Goal: Task Accomplishment & Management: Use online tool/utility

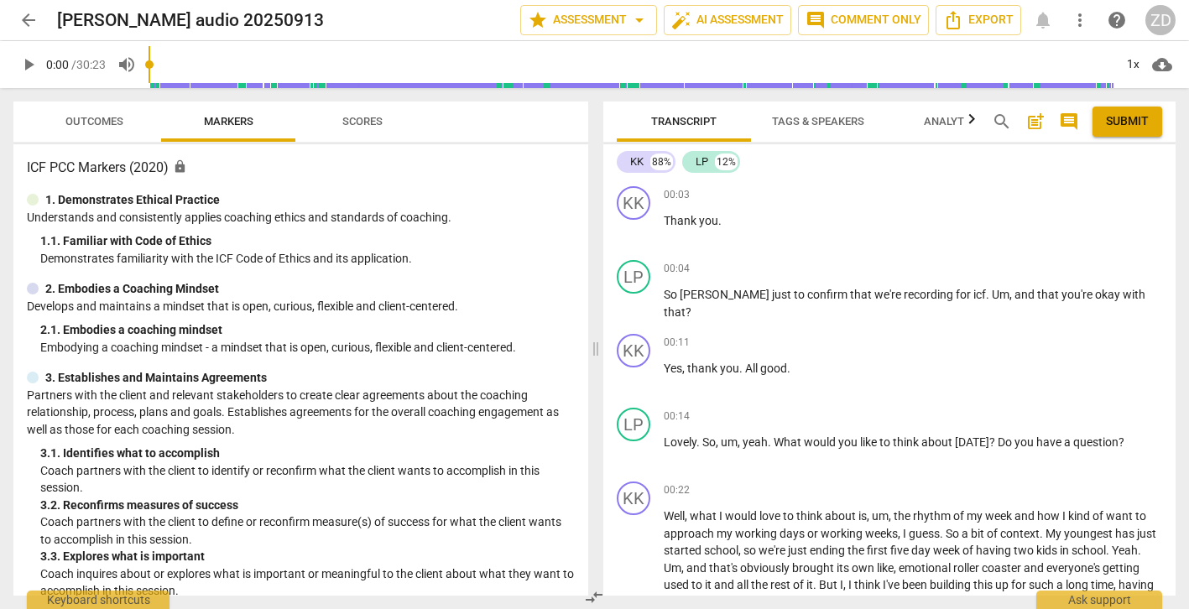
click at [80, 22] on h2 "[PERSON_NAME] audio 20250913" at bounding box center [190, 20] width 267 height 21
drag, startPoint x: 230, startPoint y: 23, endPoint x: 124, endPoint y: 22, distance: 105.7
click at [124, 22] on div "[PERSON_NAME] audio 20250913" at bounding box center [282, 20] width 450 height 21
click at [30, 20] on span "arrow_back" at bounding box center [28, 20] width 20 height 20
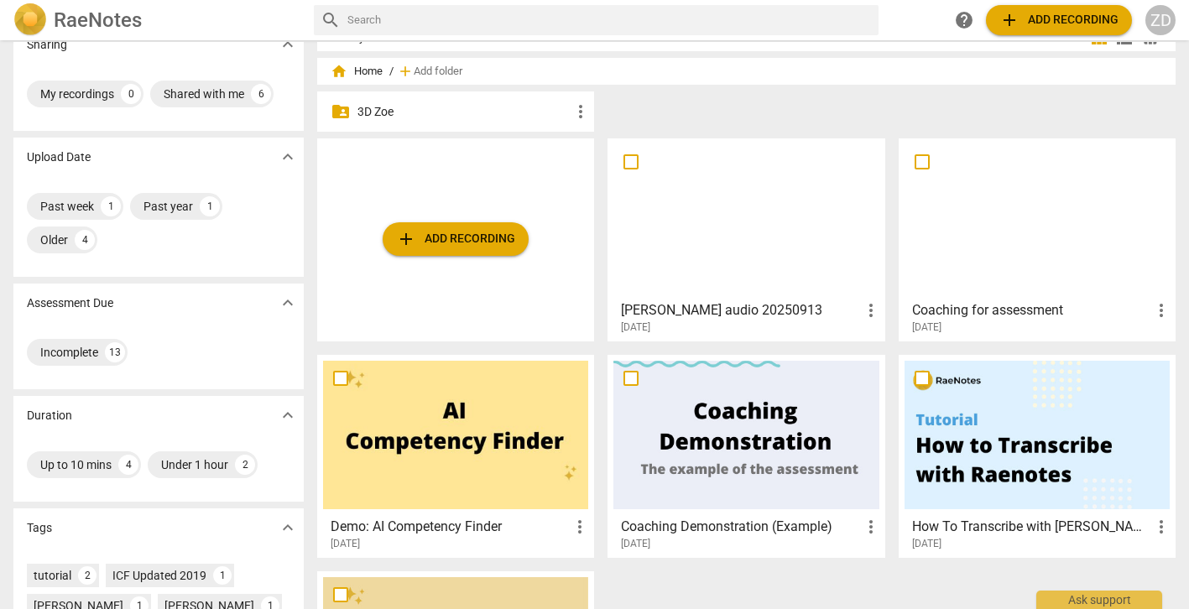
scroll to position [26, 0]
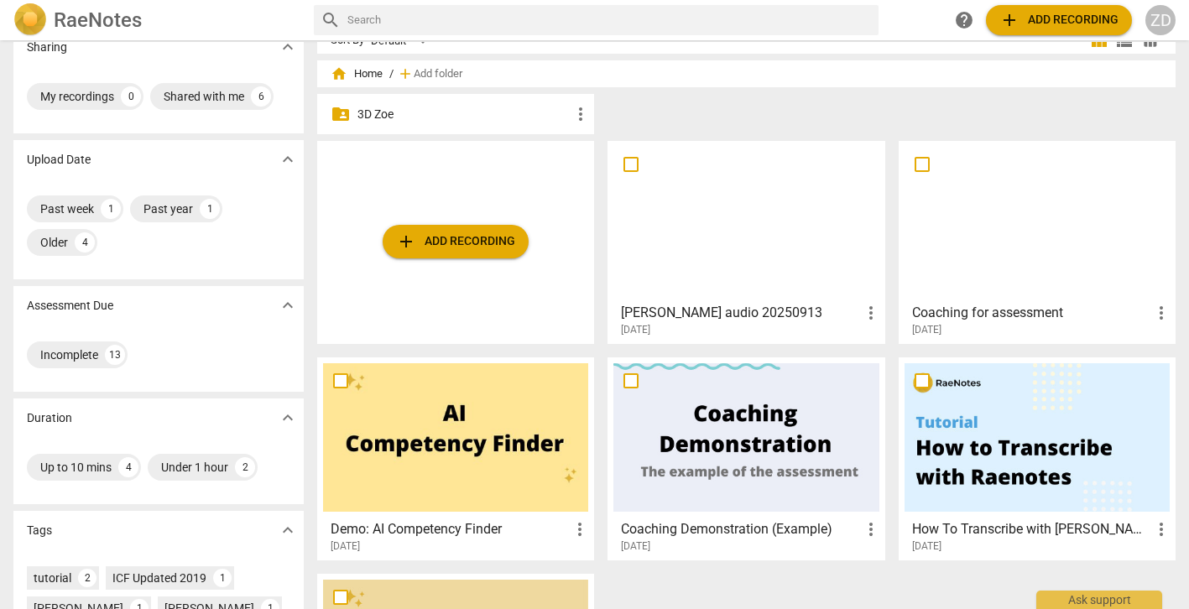
click at [963, 261] on div at bounding box center [1036, 221] width 265 height 148
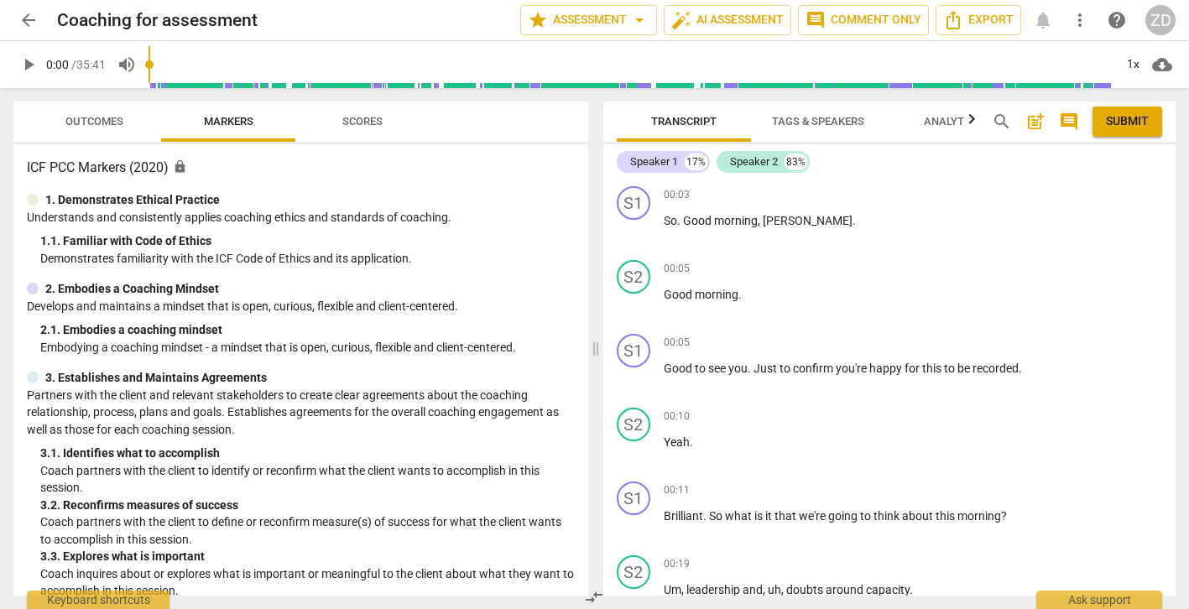
click at [31, 62] on span "play_arrow" at bounding box center [28, 65] width 20 height 20
click at [31, 62] on span "pause" at bounding box center [28, 65] width 20 height 20
type input "5"
click at [29, 19] on span "arrow_back" at bounding box center [28, 20] width 20 height 20
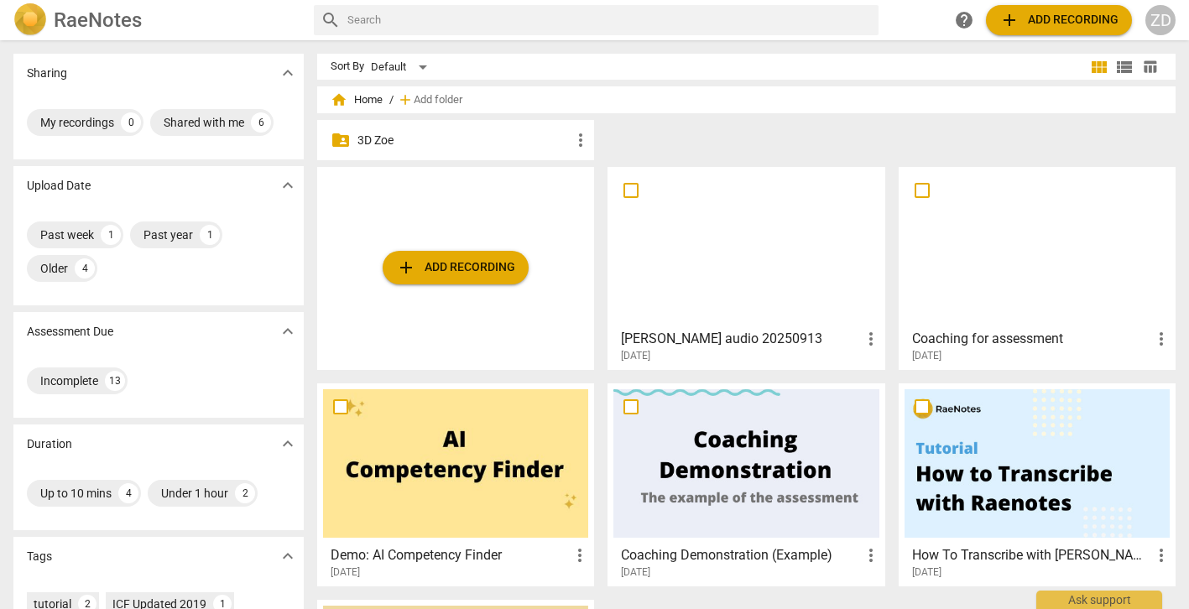
click at [707, 263] on div at bounding box center [745, 247] width 265 height 148
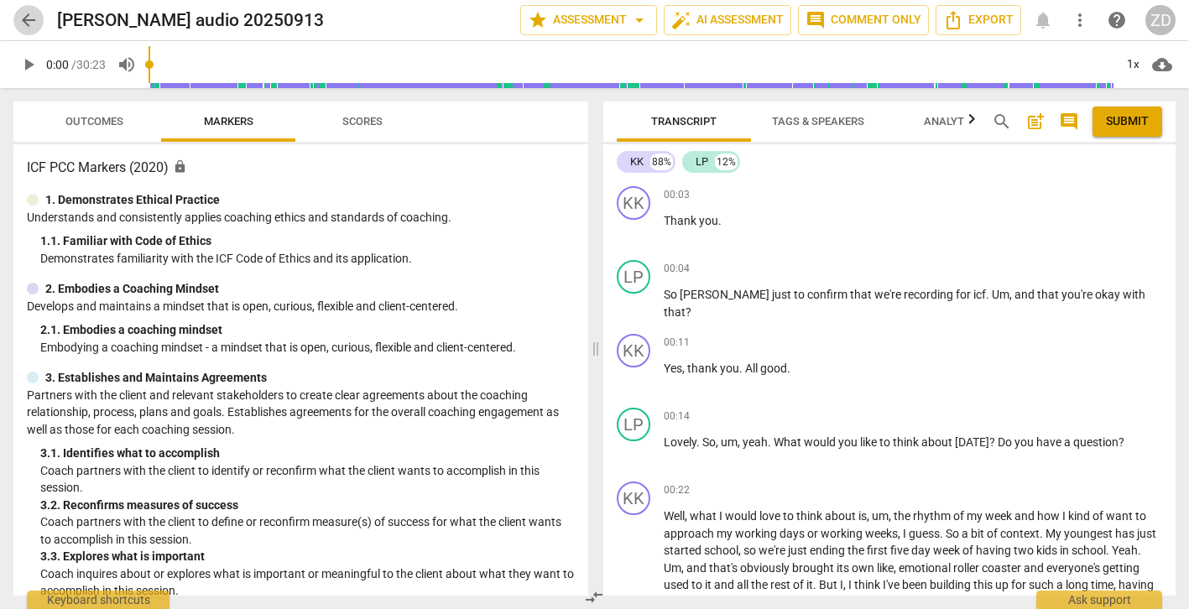
click at [30, 22] on span "arrow_back" at bounding box center [28, 20] width 20 height 20
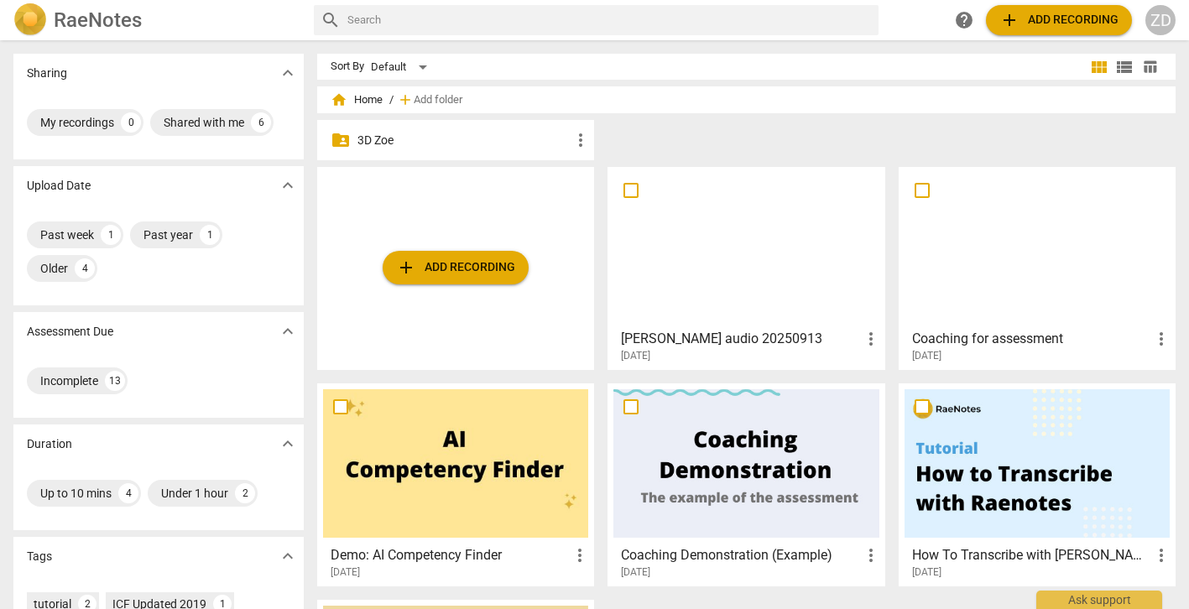
click at [383, 140] on p "3D Zoe" at bounding box center [463, 141] width 213 height 18
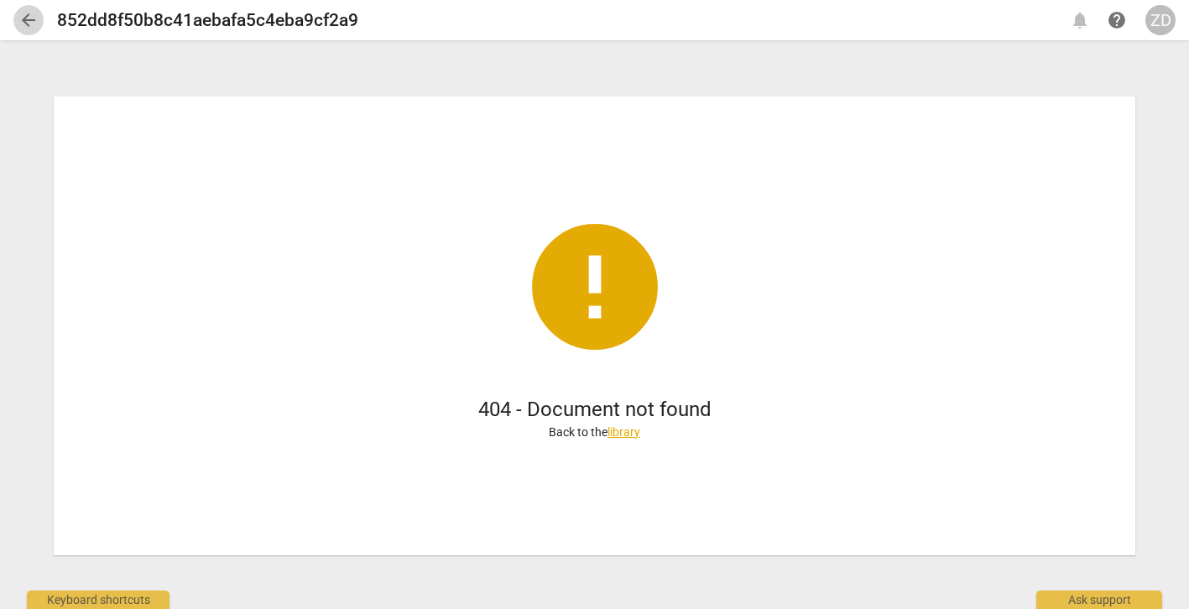
click at [31, 21] on span "arrow_back" at bounding box center [28, 20] width 20 height 20
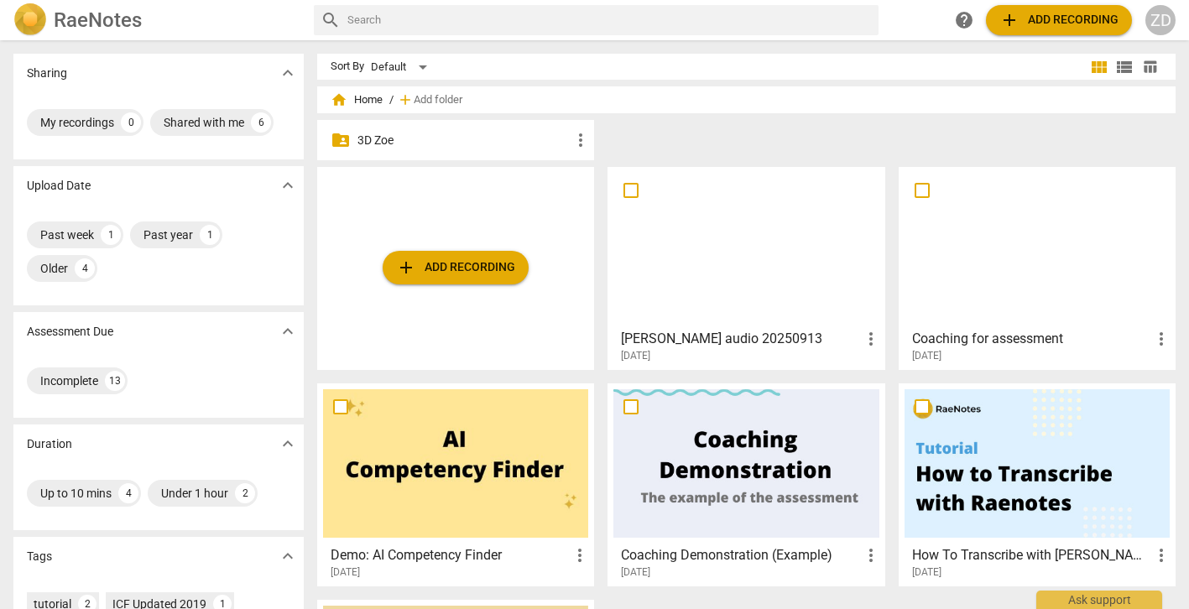
click at [668, 337] on h3 "Kate audio 20250913" at bounding box center [740, 339] width 239 height 20
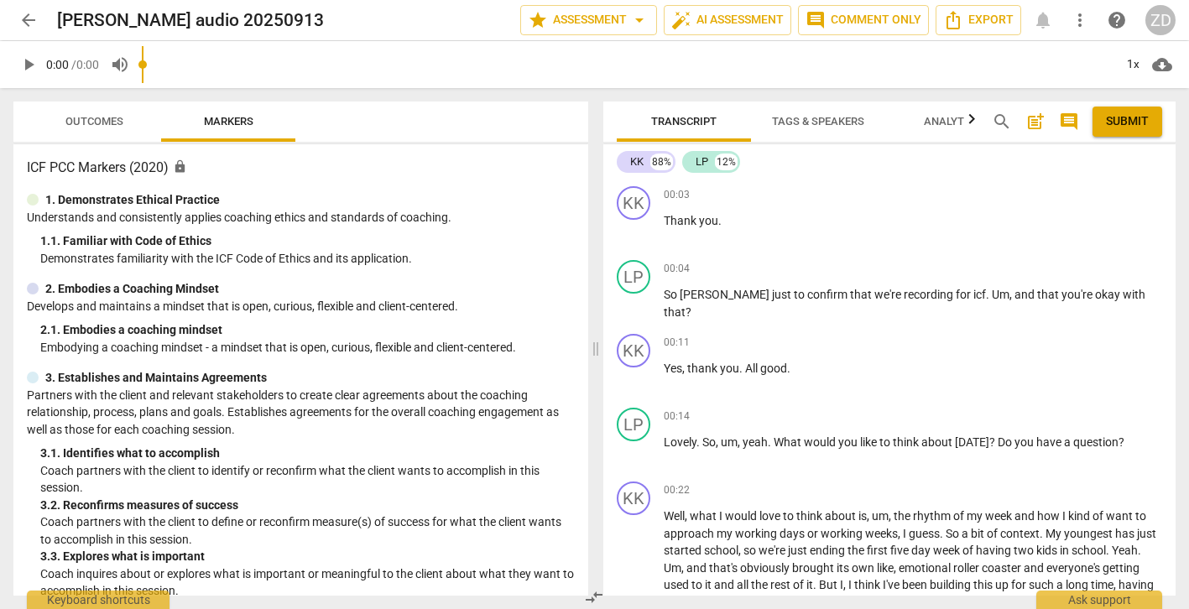
click at [217, 22] on h2 "[PERSON_NAME] audio 20250913" at bounding box center [190, 20] width 267 height 21
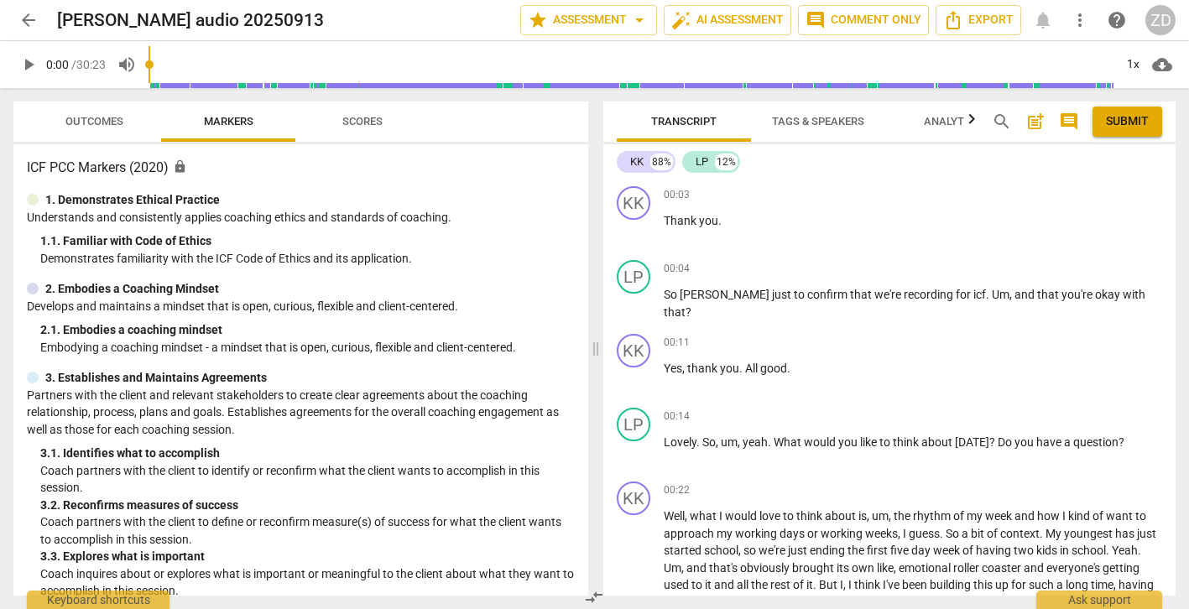
click at [215, 20] on h2 "[PERSON_NAME] audio 20250913" at bounding box center [190, 20] width 267 height 21
click at [114, 15] on h2 "[PERSON_NAME] audio 20250913" at bounding box center [190, 20] width 267 height 21
drag, startPoint x: 58, startPoint y: 18, endPoint x: 255, endPoint y: 20, distance: 197.2
click at [255, 20] on div "[PERSON_NAME] audio 20250913" at bounding box center [282, 20] width 450 height 21
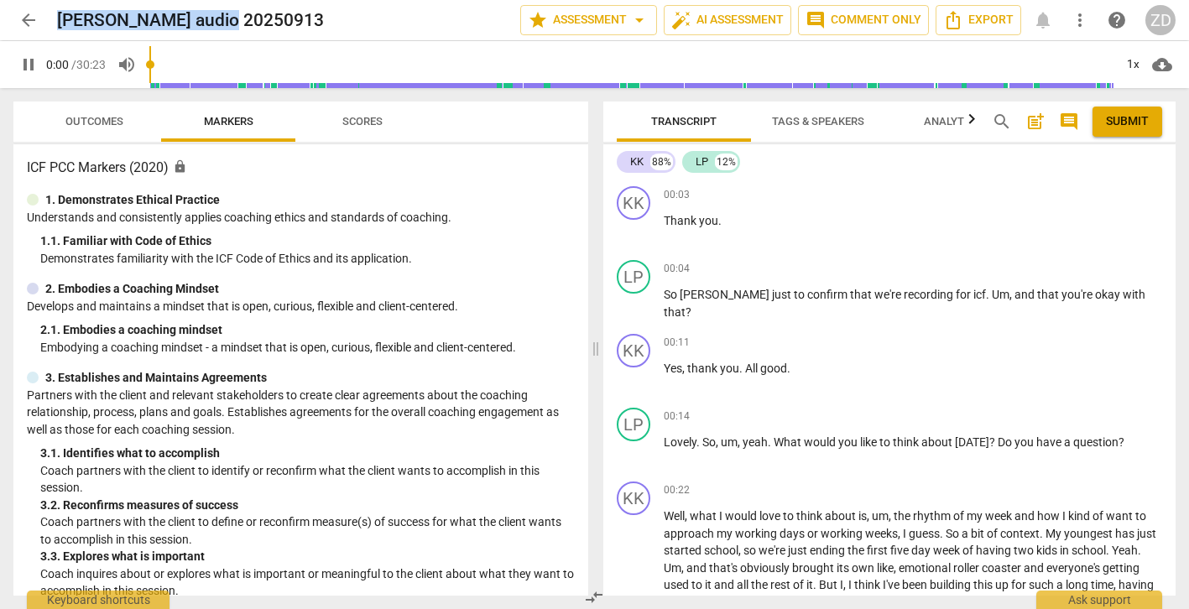
click at [31, 67] on span "pause" at bounding box center [28, 65] width 20 height 20
type input "1"
click at [31, 18] on span "arrow_back" at bounding box center [28, 20] width 20 height 20
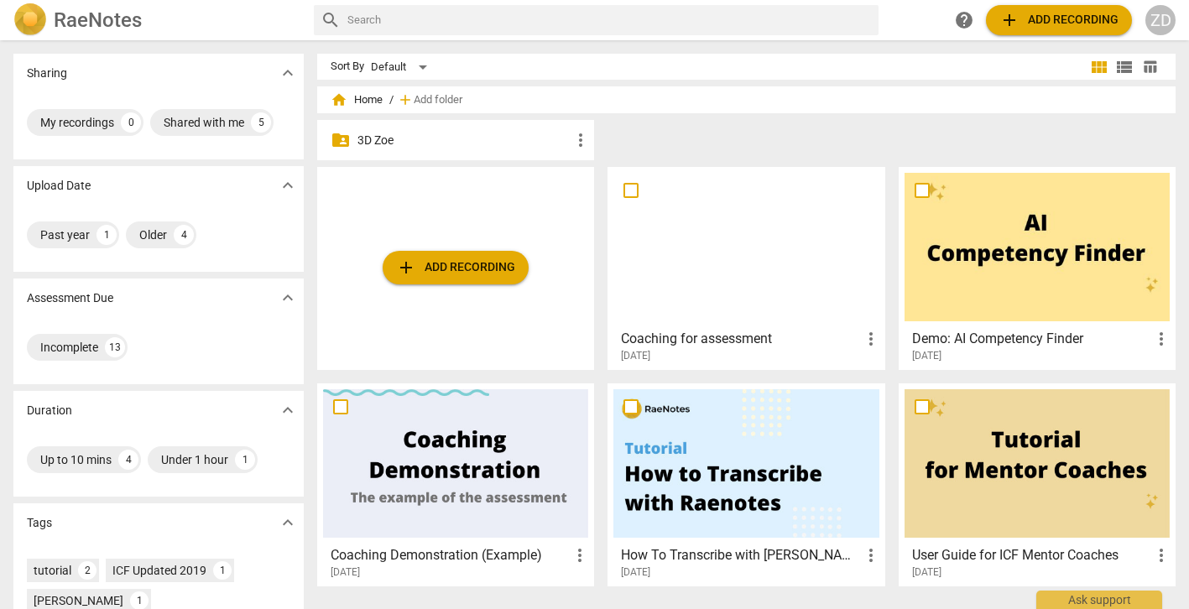
click at [406, 142] on p "3D Zoe" at bounding box center [463, 141] width 213 height 18
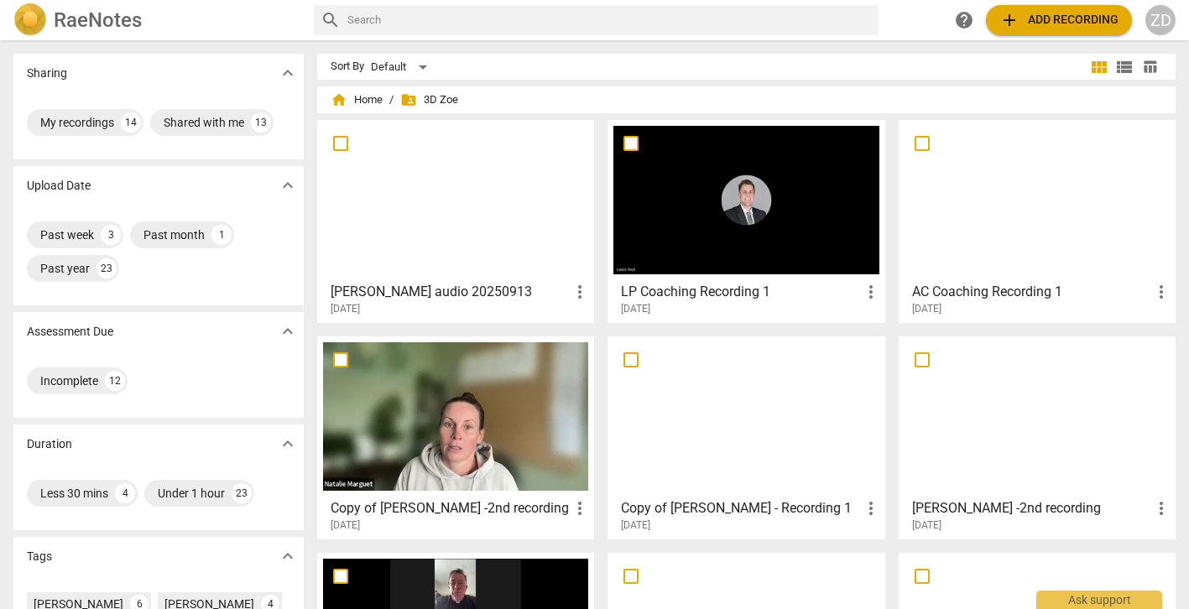
click at [578, 289] on span "more_vert" at bounding box center [580, 292] width 20 height 20
click at [462, 294] on div at bounding box center [594, 304] width 1189 height 609
click at [439, 286] on h3 "[PERSON_NAME] audio 20250913" at bounding box center [450, 292] width 239 height 20
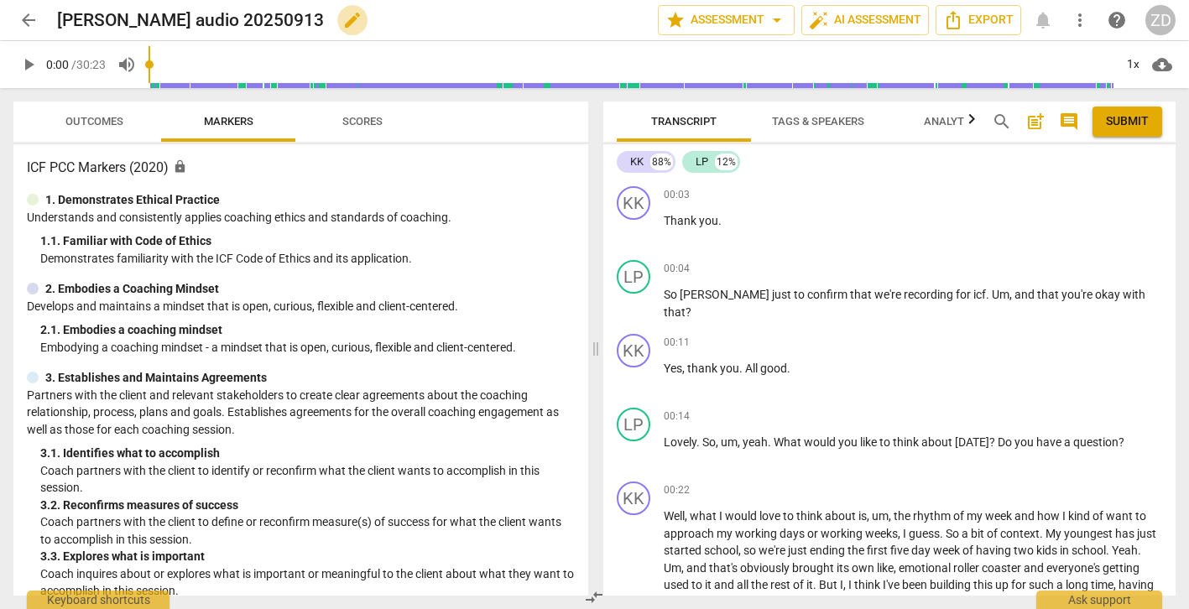
click at [342, 23] on span "edit" at bounding box center [352, 20] width 20 height 20
drag, startPoint x: 244, startPoint y: 15, endPoint x: 59, endPoint y: 21, distance: 185.5
click at [59, 21] on input "[PERSON_NAME] audio 20250913" at bounding box center [320, 20] width 527 height 32
type input "Liz Price recording - audio"
click at [590, 25] on span "done" at bounding box center [599, 20] width 20 height 20
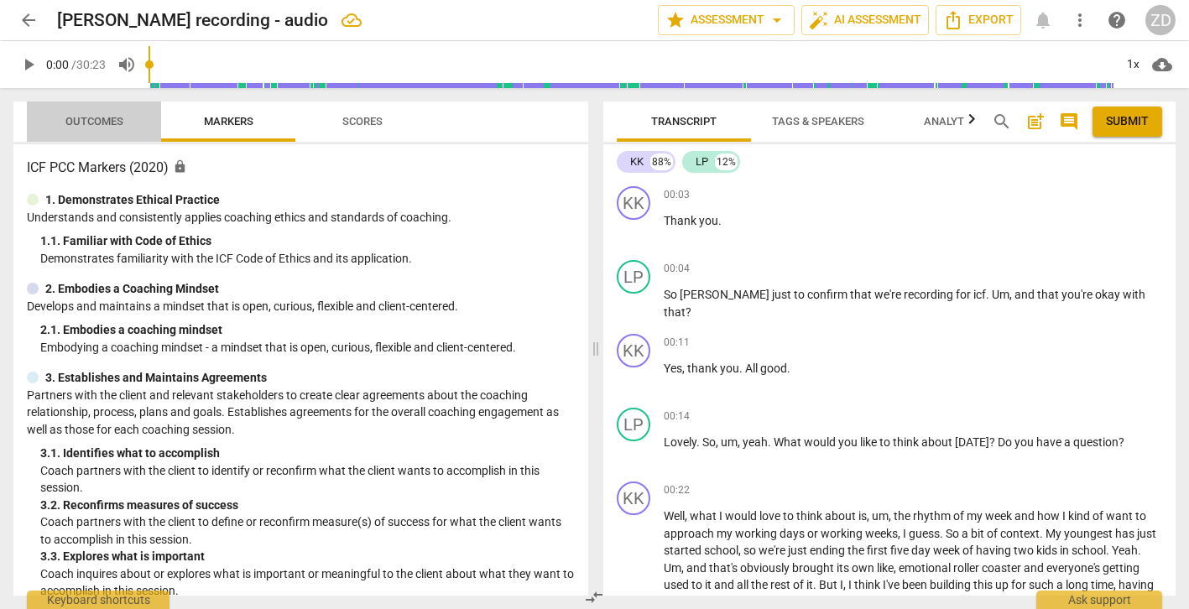
click at [96, 117] on span "Outcomes" at bounding box center [94, 121] width 58 height 13
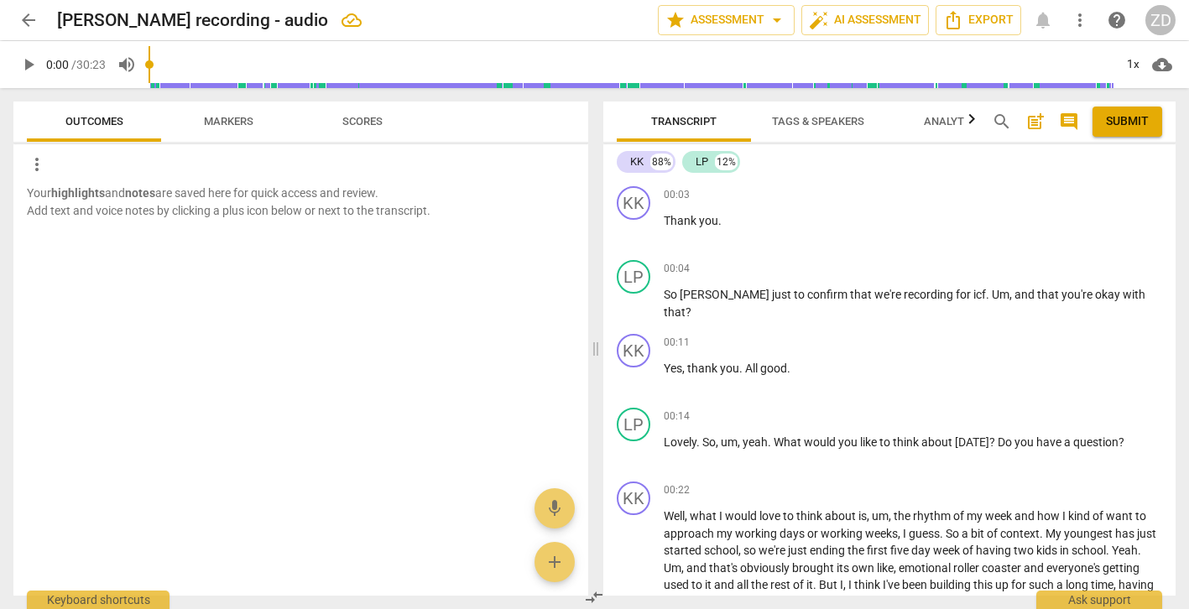
click at [343, 122] on span "Scores" at bounding box center [362, 121] width 40 height 13
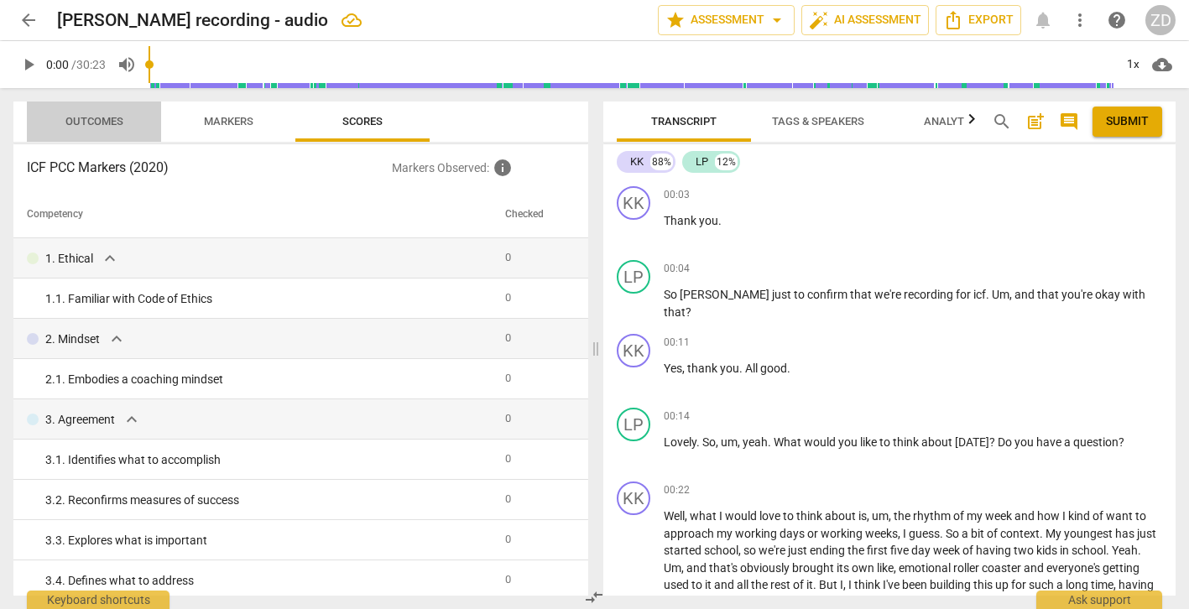
click at [91, 124] on span "Outcomes" at bounding box center [94, 121] width 58 height 13
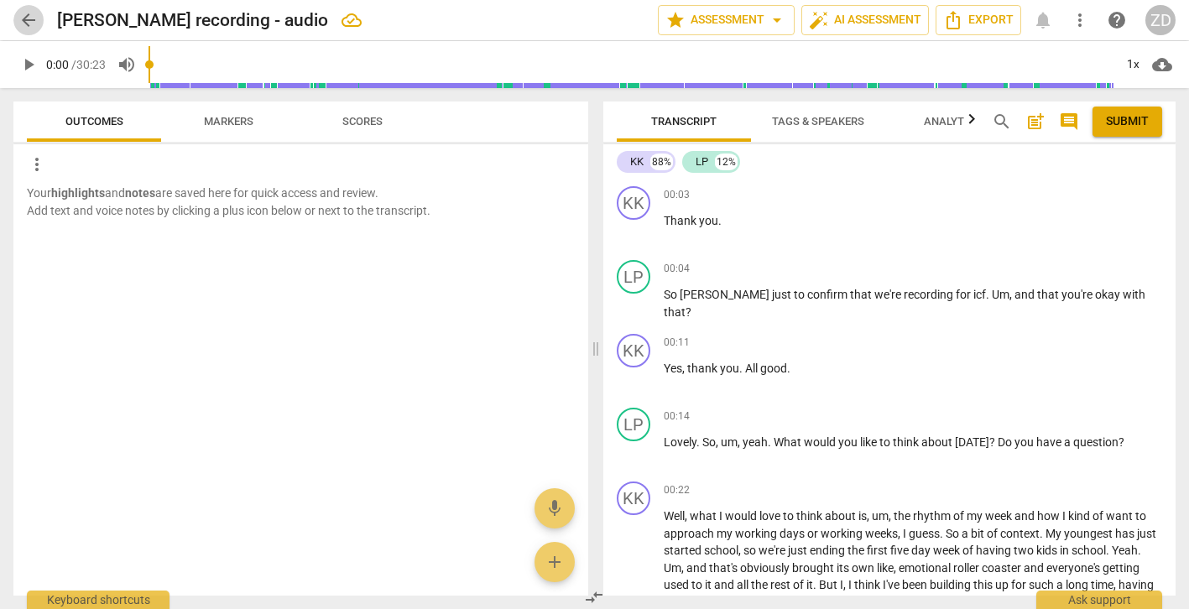
click at [33, 22] on span "arrow_back" at bounding box center [28, 20] width 20 height 20
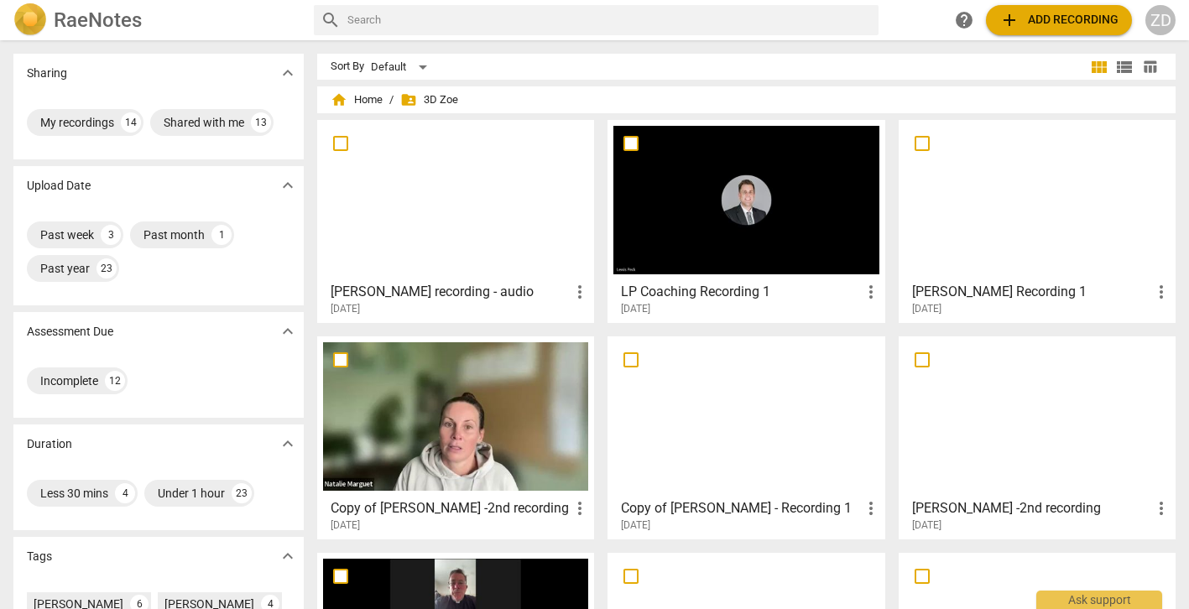
click at [968, 294] on h3 "Anna Christiansen Recording 1" at bounding box center [1031, 292] width 239 height 20
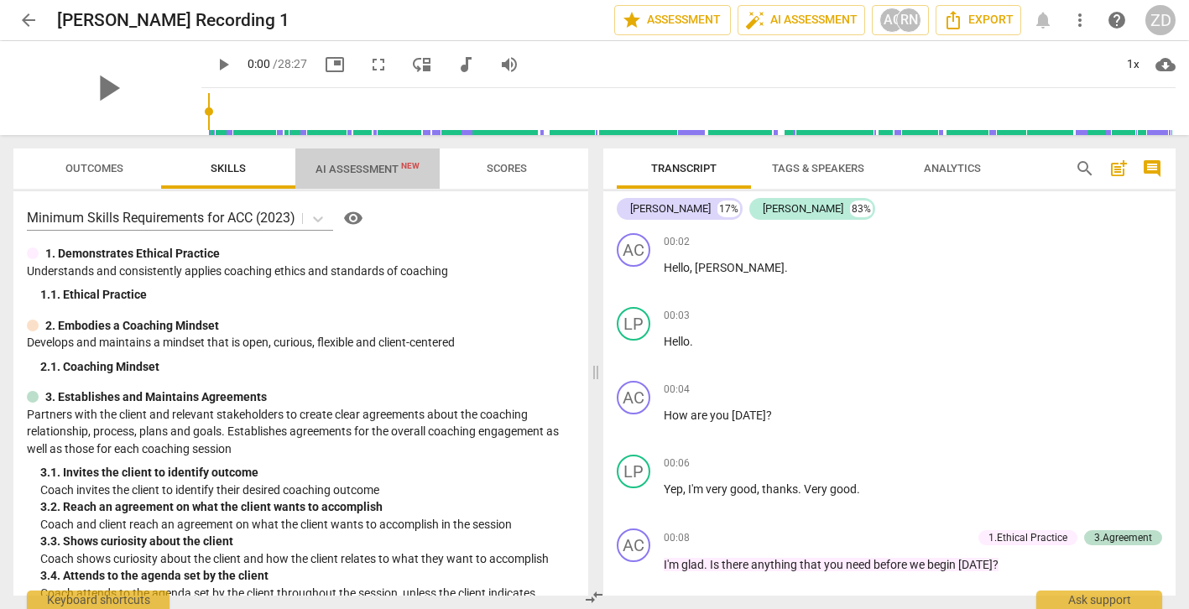
click at [357, 170] on span "AI Assessment New" at bounding box center [367, 169] width 104 height 13
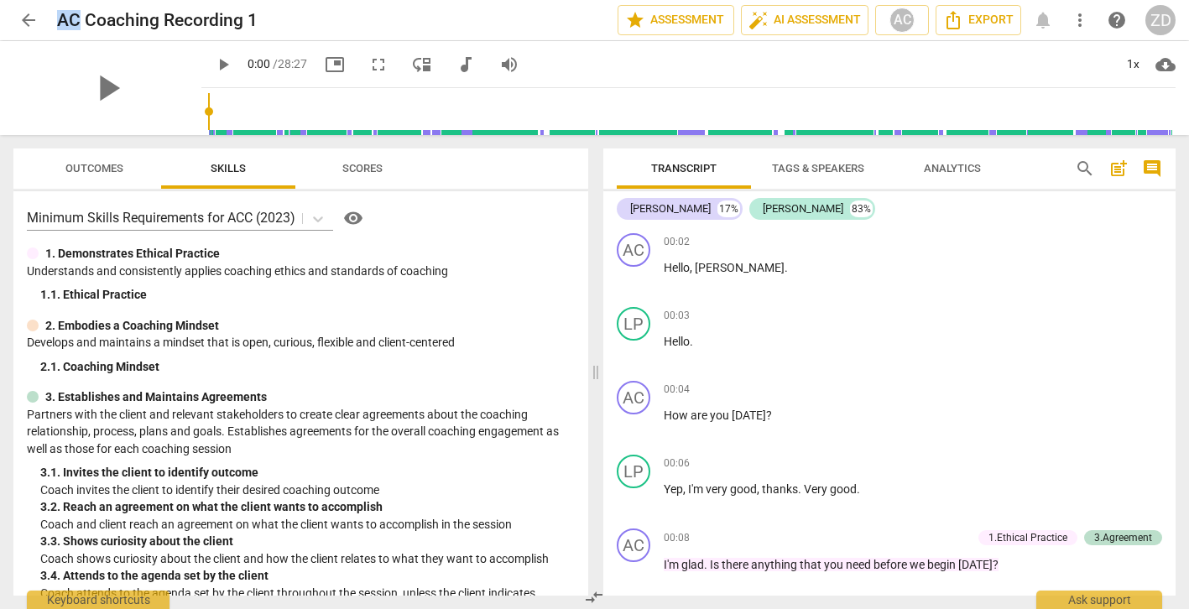
drag, startPoint x: 82, startPoint y: 17, endPoint x: 55, endPoint y: 17, distance: 26.8
click at [55, 17] on div "arrow_back AC Coaching Recording 1 edit star Assessment auto_fix_high AI Assess…" at bounding box center [594, 20] width 1162 height 30
click at [213, 65] on span "pause" at bounding box center [223, 65] width 20 height 20
type input "4"
click at [288, 21] on span "edit" at bounding box center [286, 20] width 20 height 20
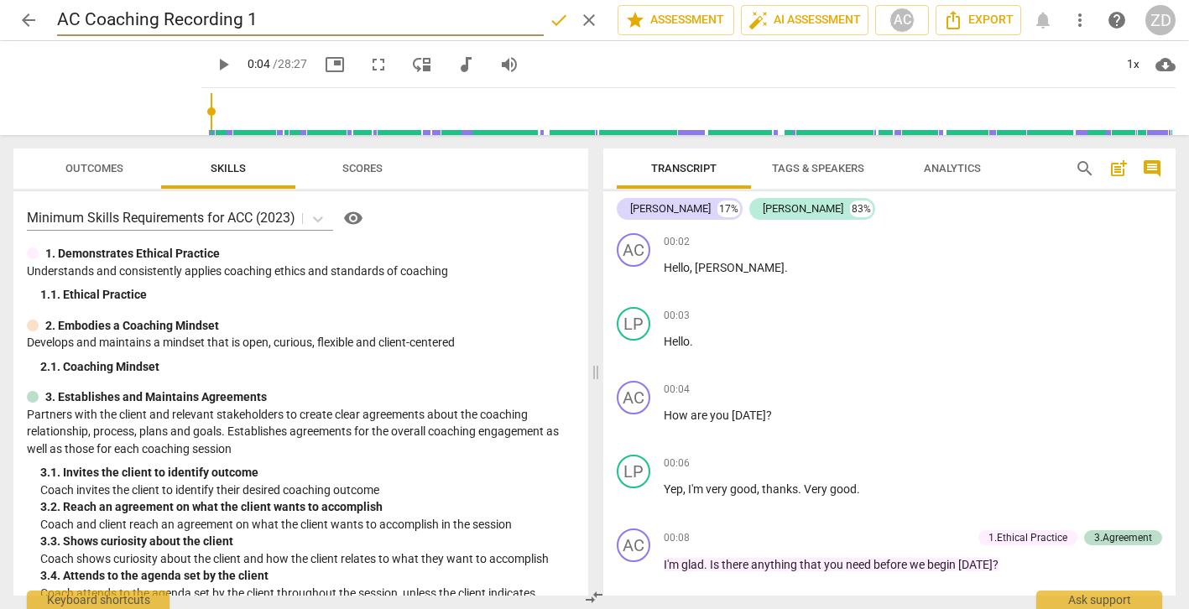
drag, startPoint x: 156, startPoint y: 20, endPoint x: 57, endPoint y: 19, distance: 99.0
click at [57, 19] on input "AC Coaching Recording 1" at bounding box center [300, 20] width 487 height 32
type input "Anna Christiansen Recording 1"
click at [553, 25] on span "done" at bounding box center [559, 20] width 20 height 20
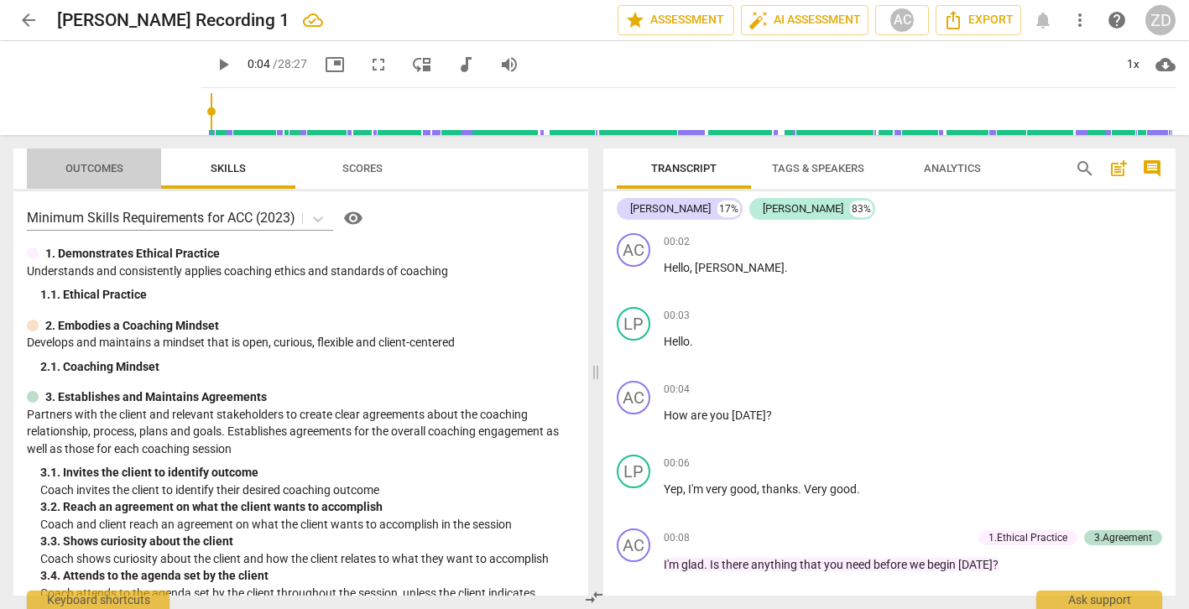
click at [105, 167] on span "Outcomes" at bounding box center [94, 168] width 58 height 13
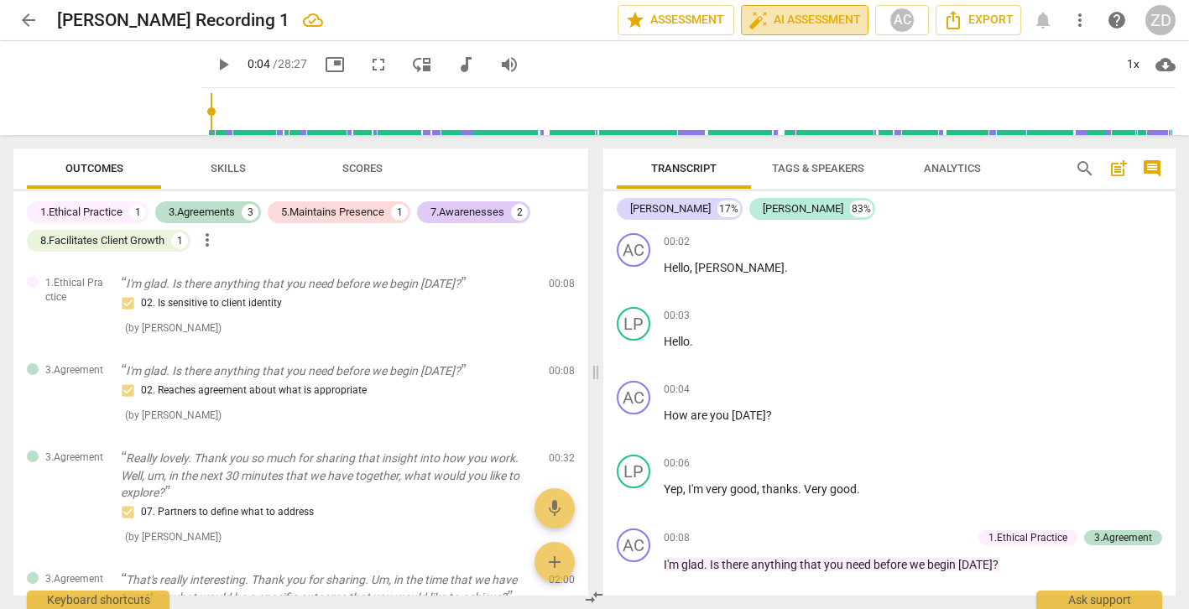
click at [780, 11] on span "auto_fix_high AI Assessment" at bounding box center [804, 20] width 112 height 20
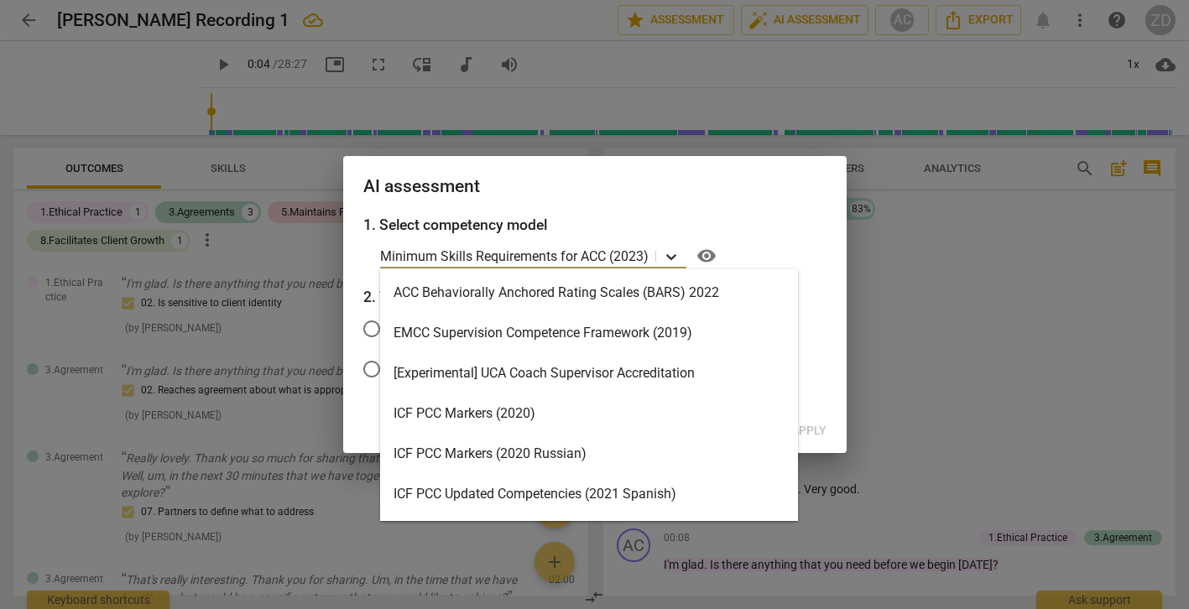
click at [667, 258] on icon at bounding box center [671, 256] width 17 height 17
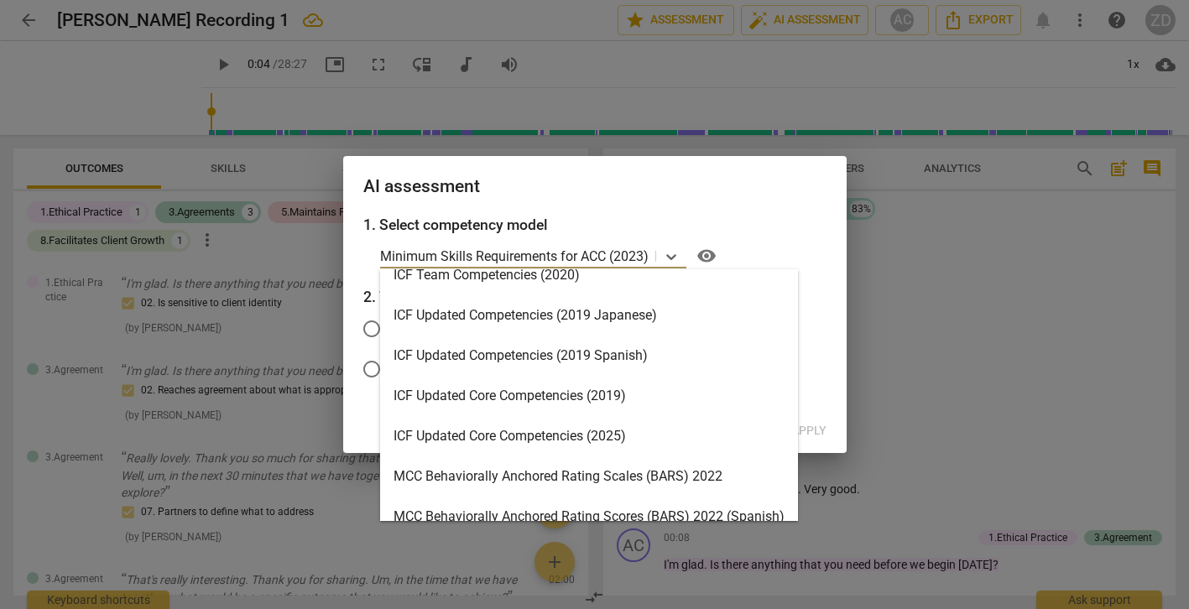
scroll to position [262, 0]
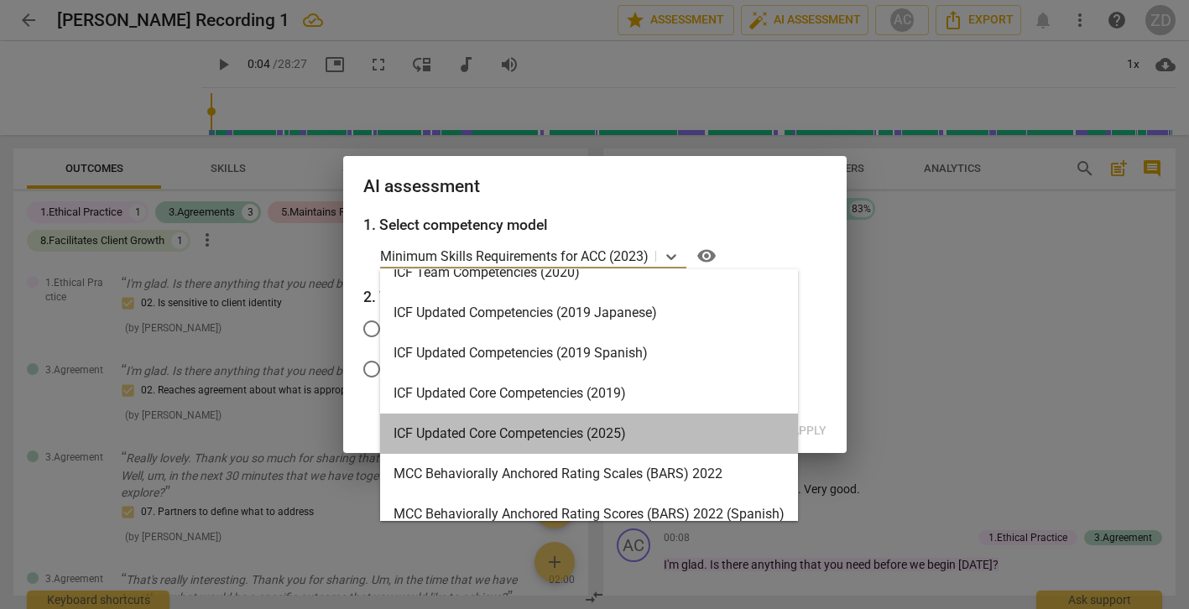
click at [529, 437] on div "ICF Updated Core Competencies (2025)" at bounding box center [589, 434] width 418 height 40
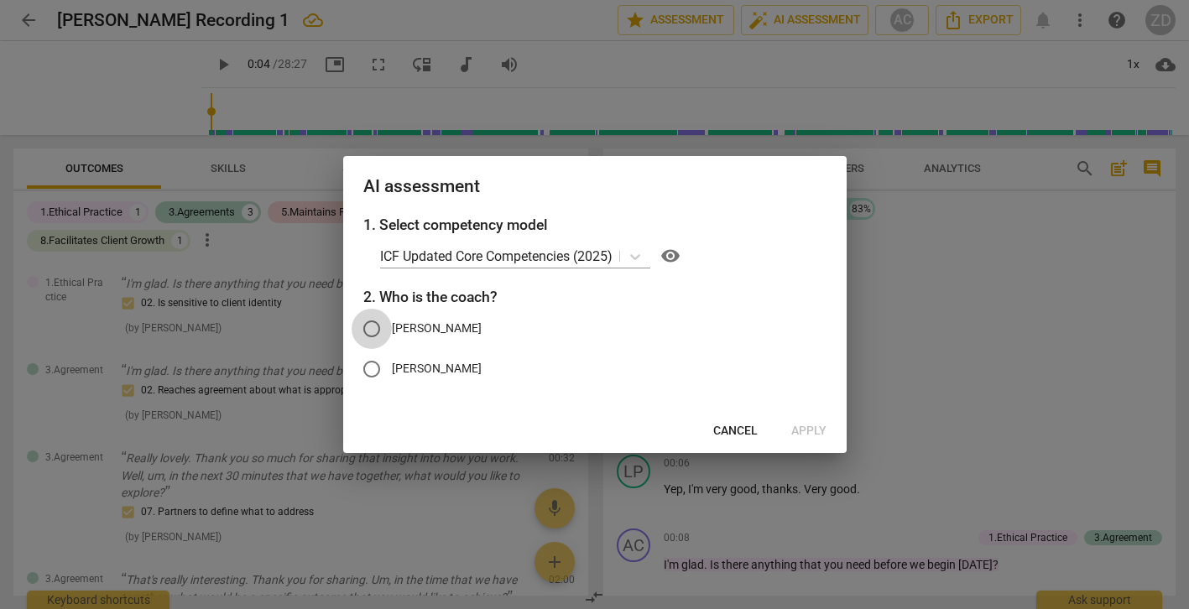
click at [375, 328] on input "[PERSON_NAME]" at bounding box center [372, 329] width 40 height 40
radio input "true"
click at [810, 430] on span "Apply" at bounding box center [808, 431] width 35 height 17
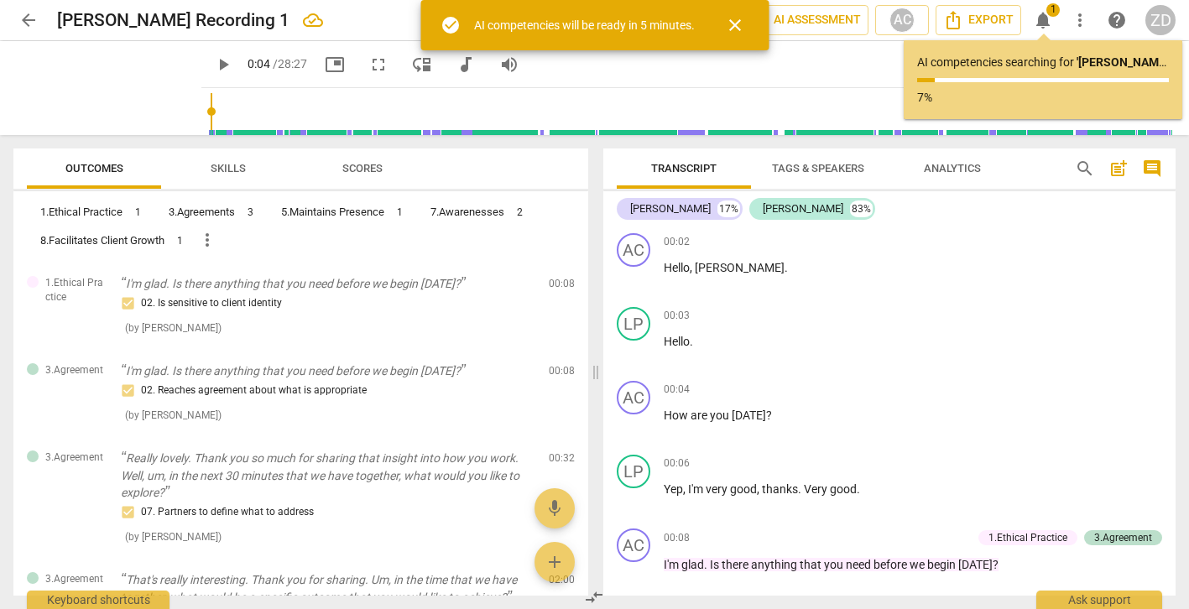
type input "4"
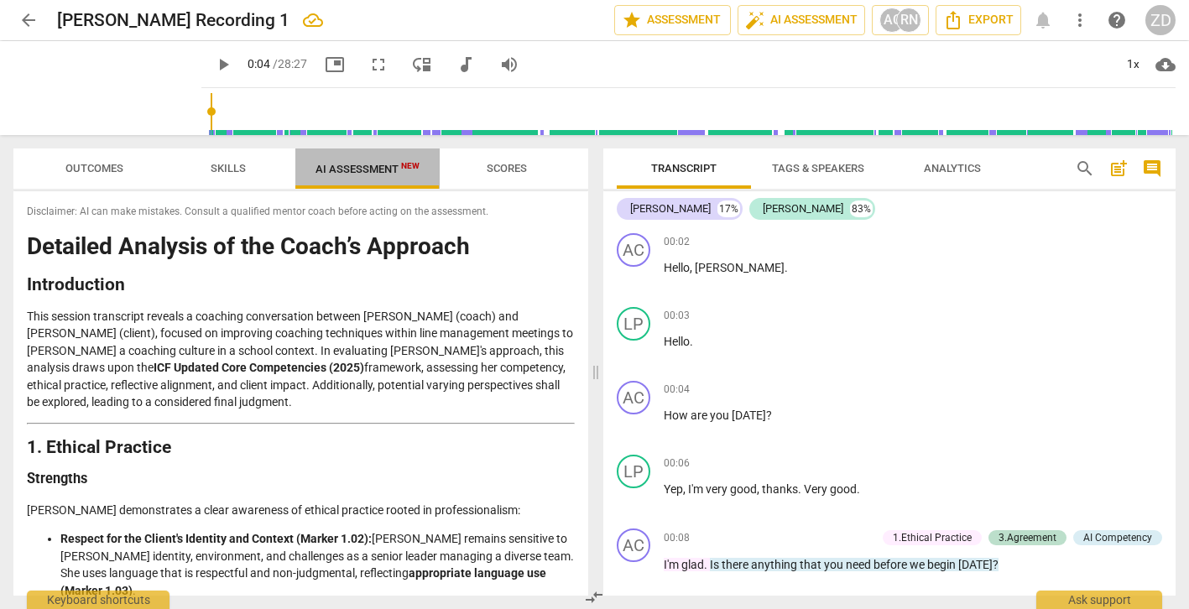
click at [370, 169] on span "AI Assessment New" at bounding box center [367, 169] width 104 height 13
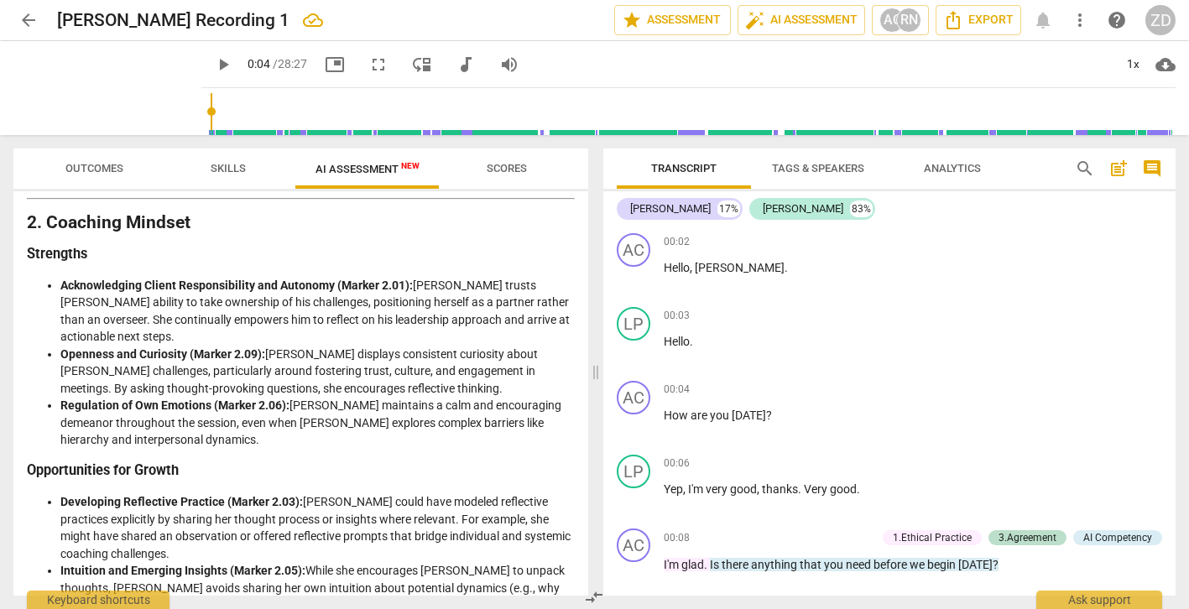
scroll to position [0, 0]
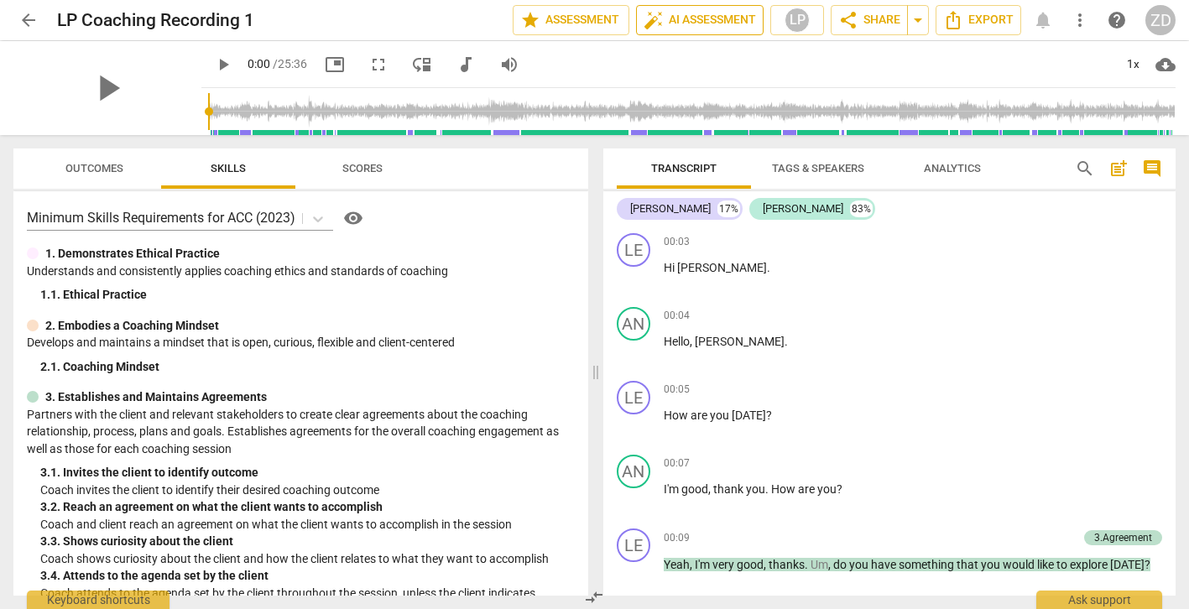
click at [720, 18] on span "auto_fix_high AI Assessment" at bounding box center [699, 20] width 112 height 20
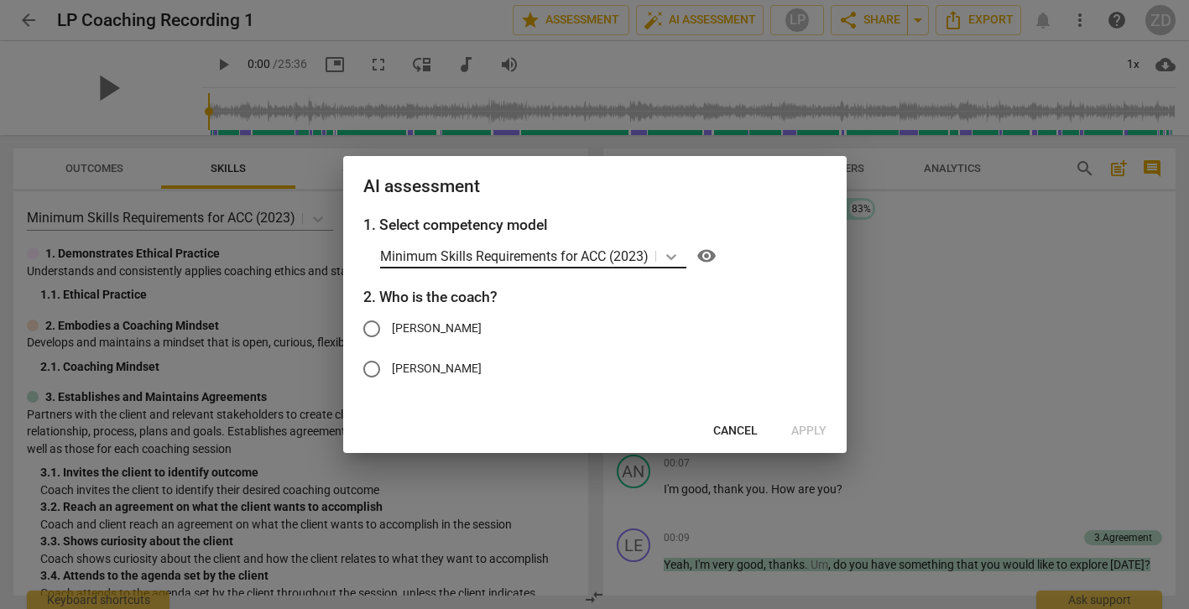
click at [675, 257] on icon at bounding box center [671, 257] width 10 height 6
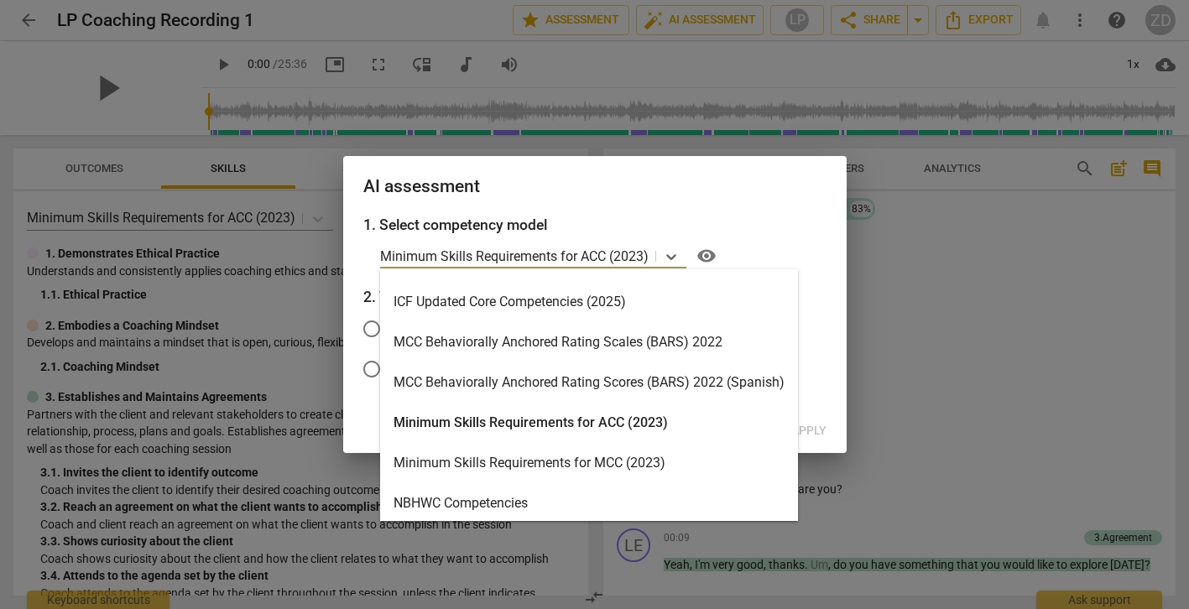
scroll to position [395, 0]
click at [571, 301] on div "ICF Updated Core Competencies (2025)" at bounding box center [589, 300] width 418 height 40
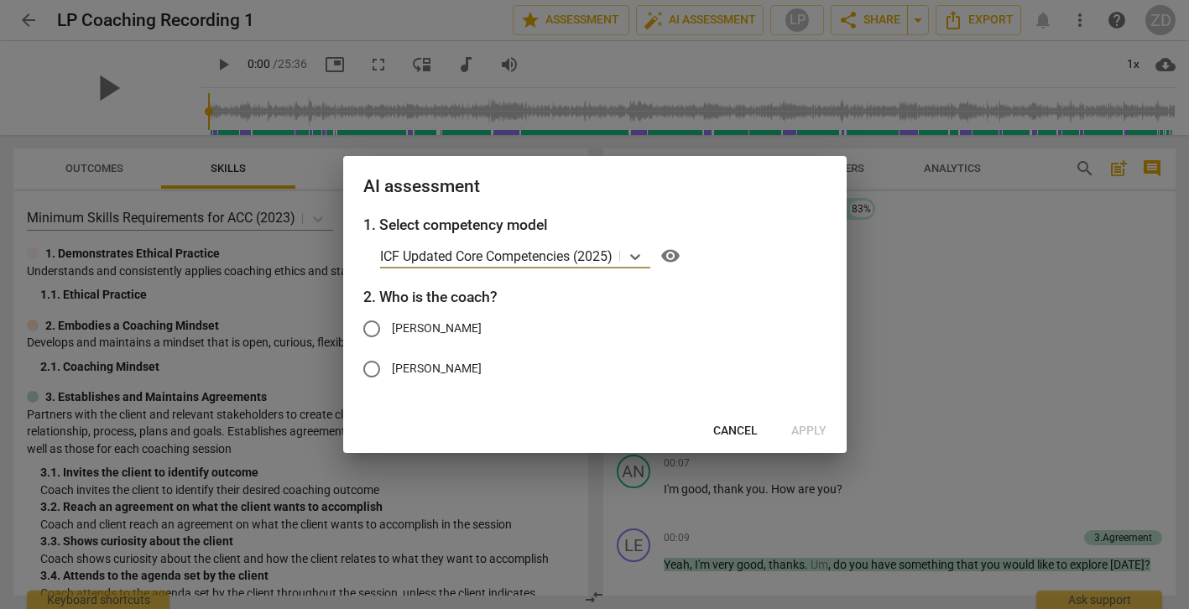
click at [375, 326] on input "Lewis" at bounding box center [372, 329] width 40 height 40
radio input "true"
click at [802, 431] on span "Apply" at bounding box center [808, 431] width 35 height 17
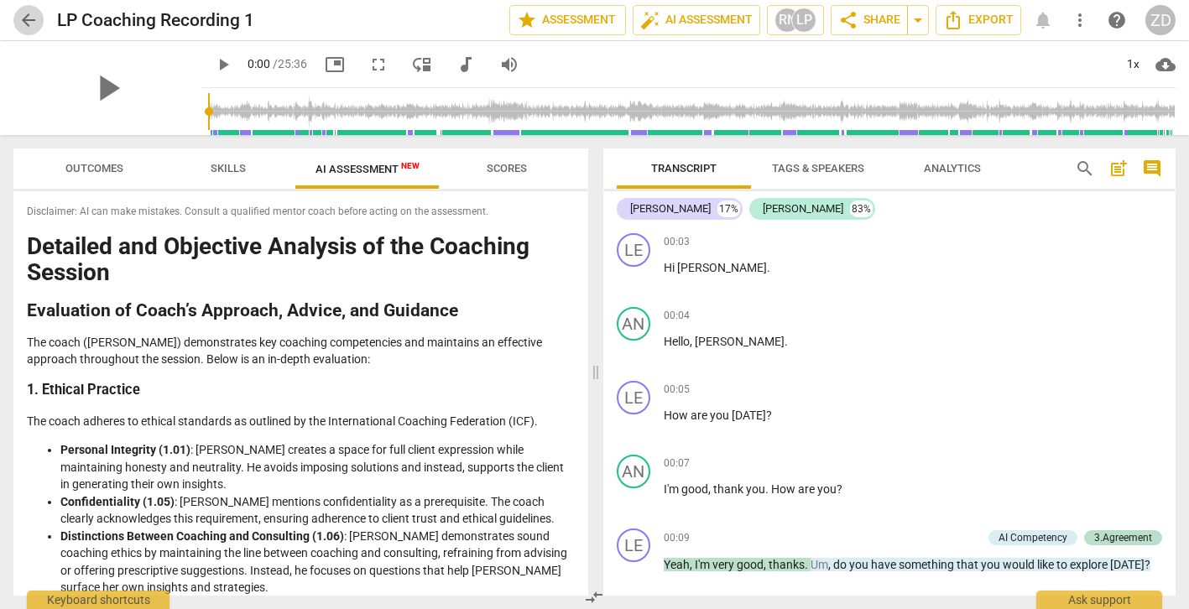
click at [31, 19] on span "arrow_back" at bounding box center [28, 20] width 20 height 20
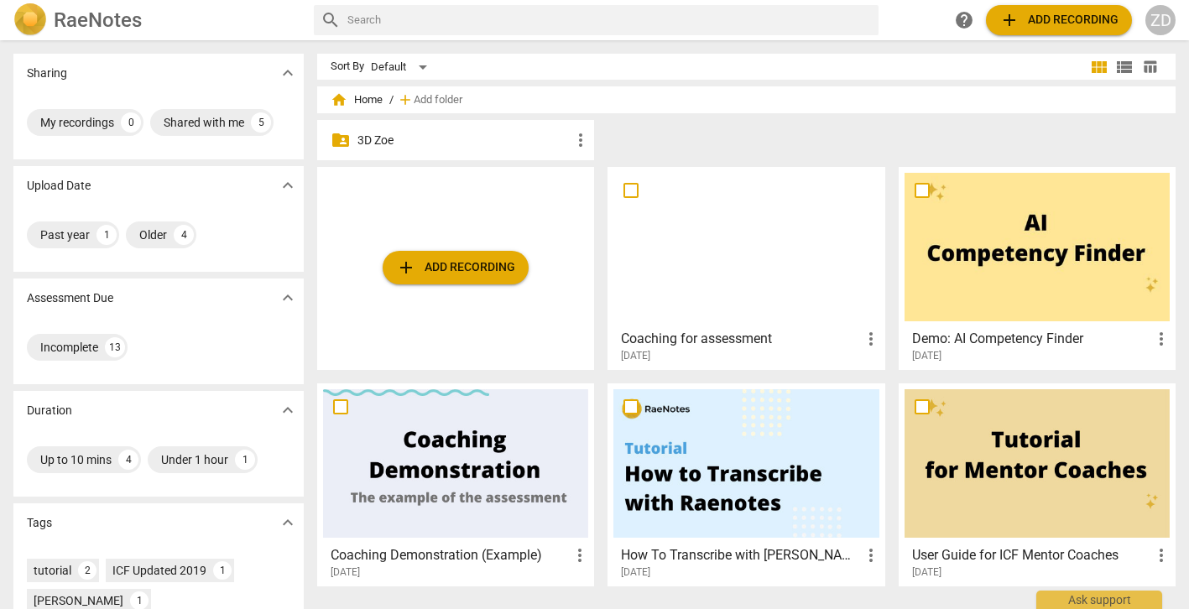
click at [440, 140] on p "3D Zoe" at bounding box center [463, 141] width 213 height 18
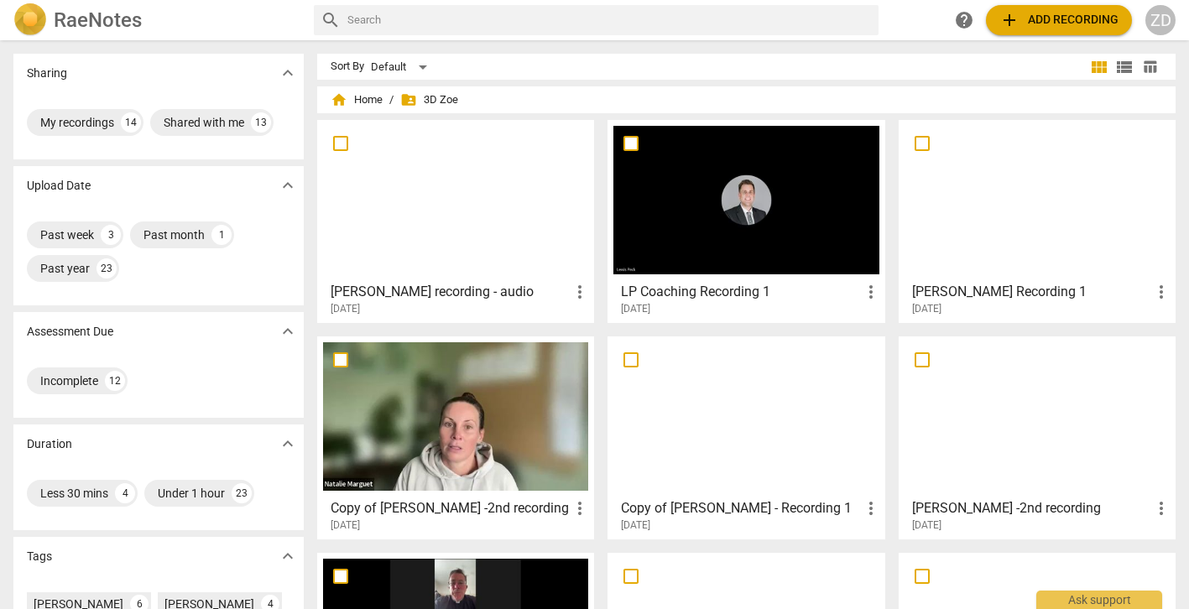
click at [106, 28] on h2 "RaeNotes" at bounding box center [98, 19] width 88 height 23
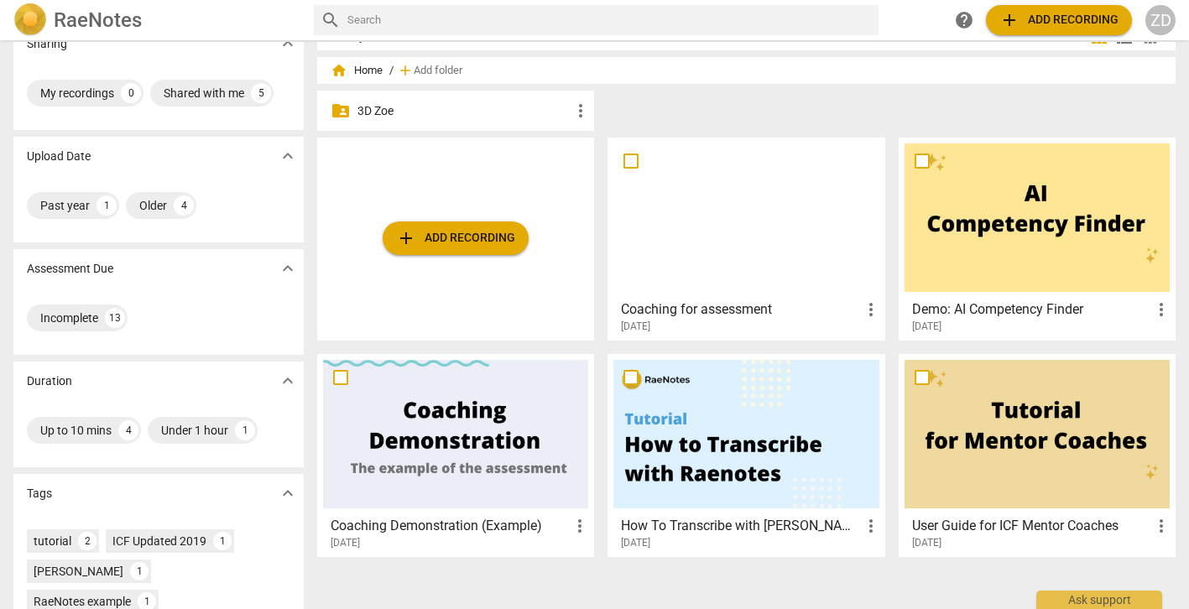
scroll to position [32, 0]
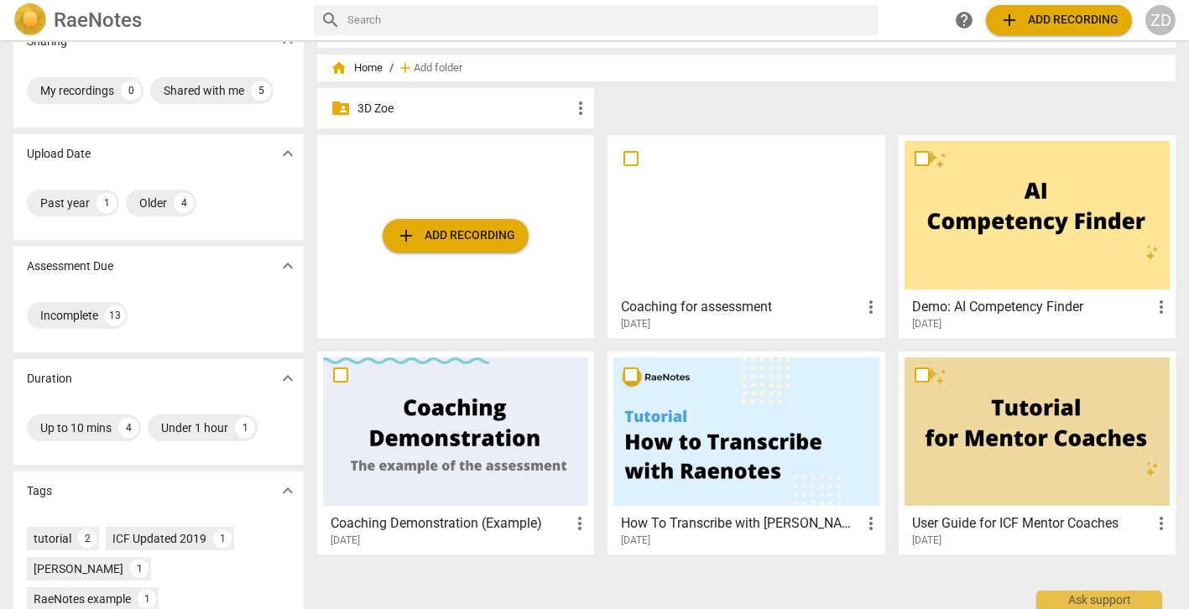
click at [430, 421] on div at bounding box center [455, 431] width 265 height 148
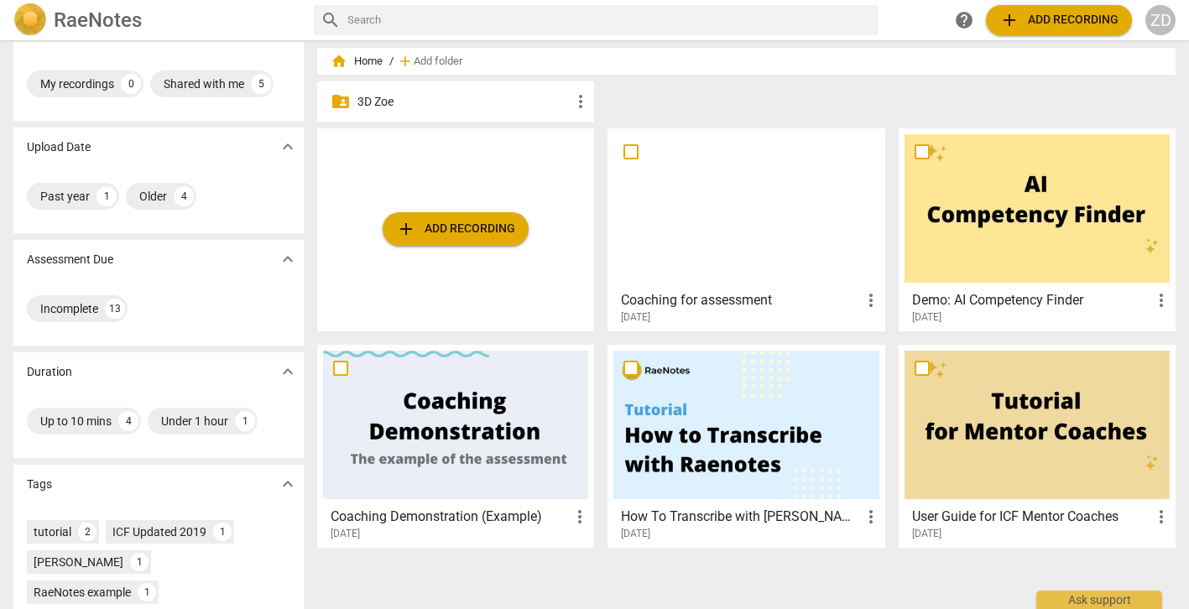
scroll to position [39, 0]
click at [669, 415] on div at bounding box center [745, 424] width 265 height 148
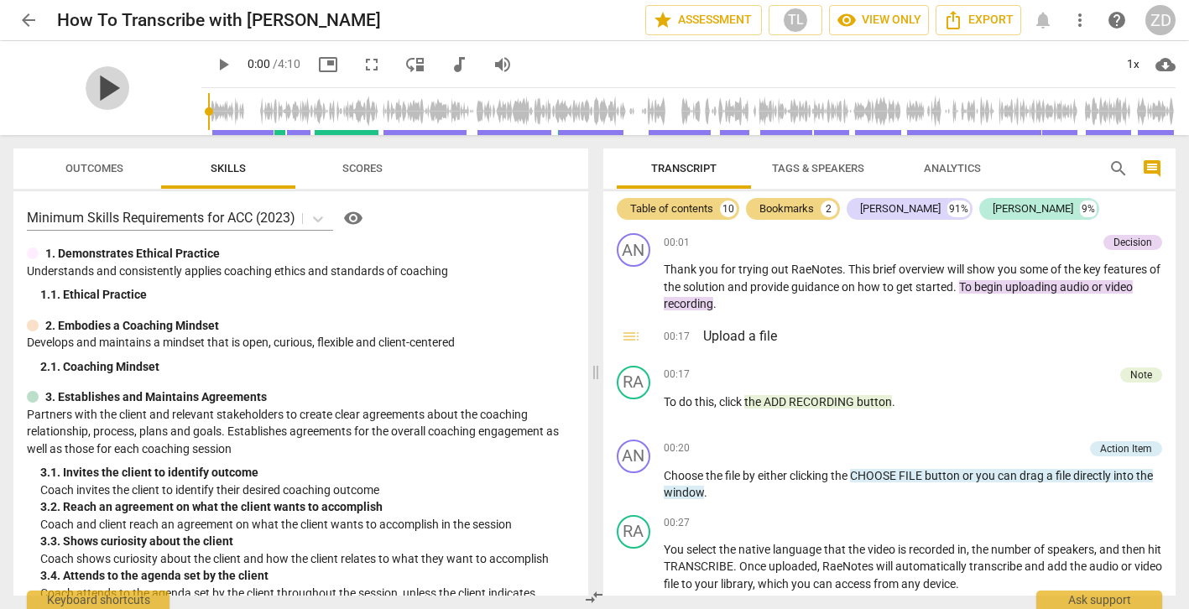
click at [101, 87] on span "play_arrow" at bounding box center [108, 88] width 44 height 44
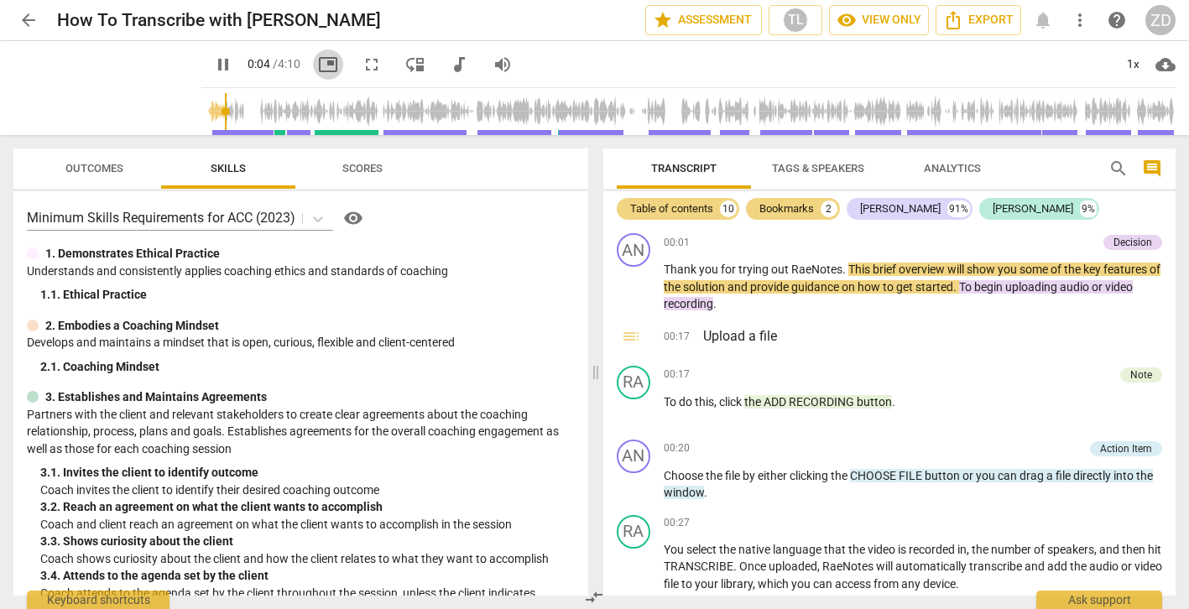
click at [318, 61] on span "picture_in_picture" at bounding box center [328, 65] width 20 height 20
click at [318, 58] on span "picture_in_picture" at bounding box center [328, 65] width 20 height 20
click at [318, 64] on span "picture_in_picture" at bounding box center [328, 65] width 20 height 20
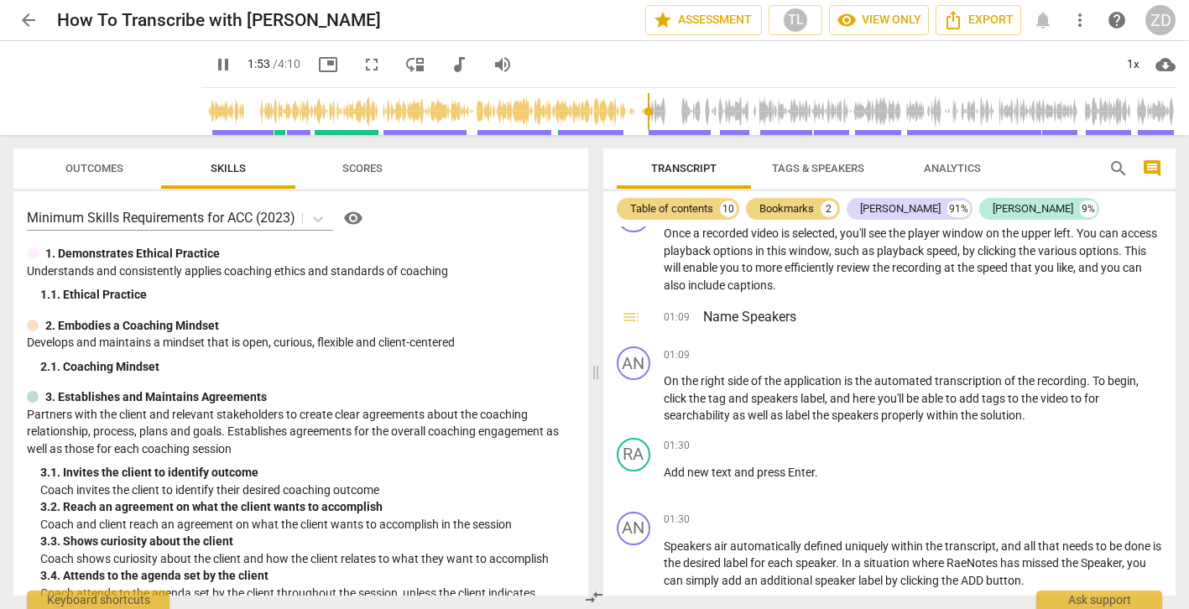
scroll to position [889, 0]
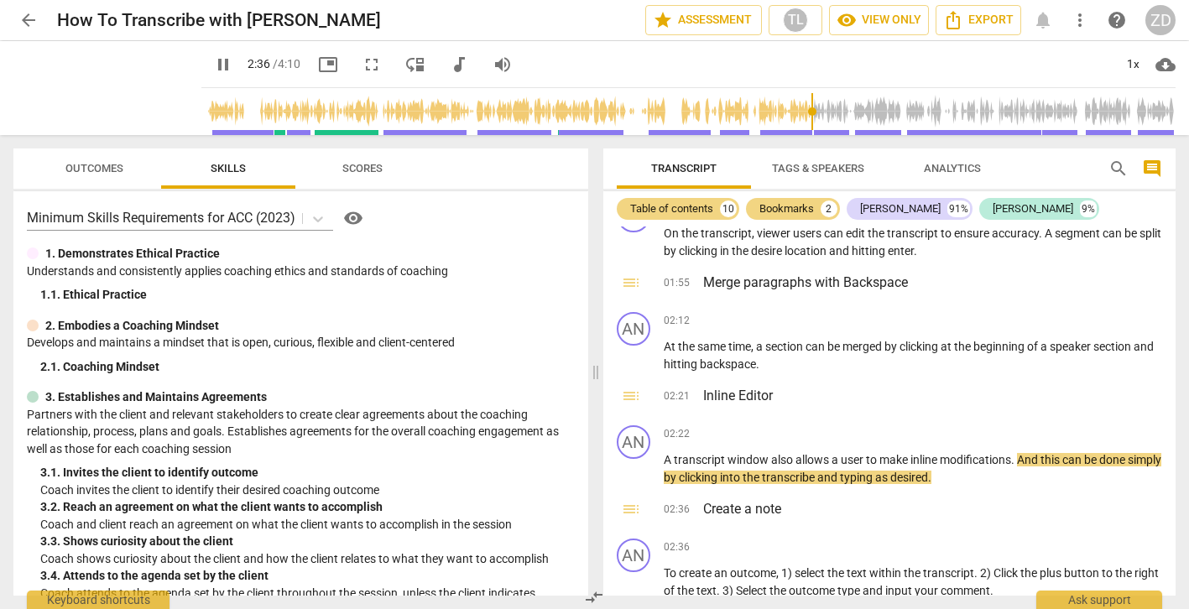
drag, startPoint x: 767, startPoint y: 109, endPoint x: 803, endPoint y: 109, distance: 36.1
click at [803, 109] on input "range" at bounding box center [691, 112] width 967 height 54
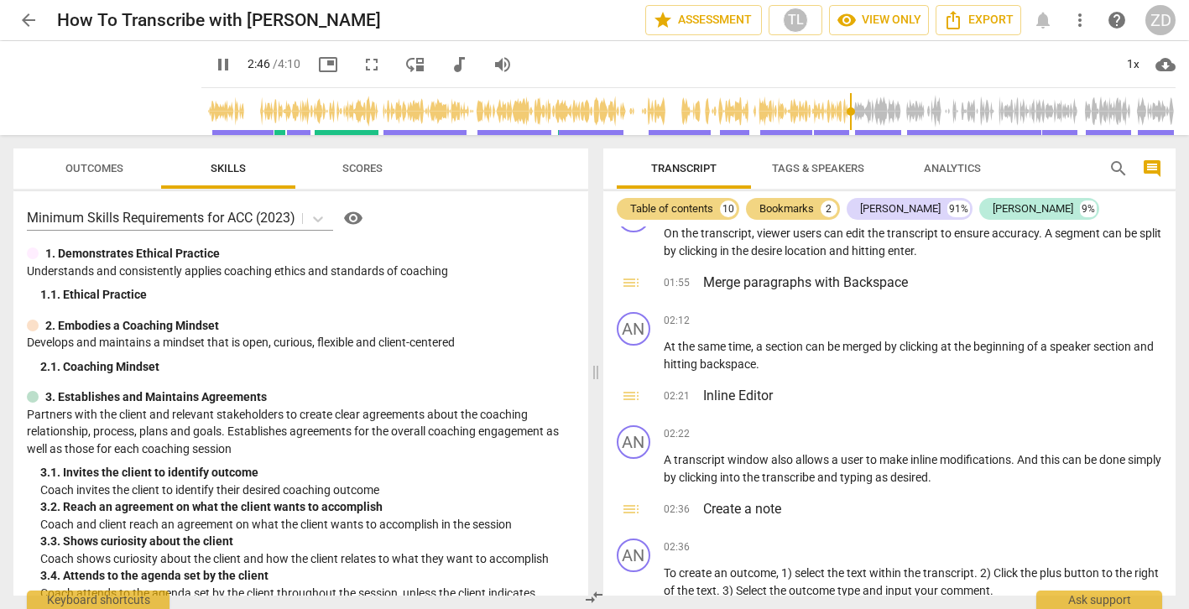
drag, startPoint x: 815, startPoint y: 109, endPoint x: 841, endPoint y: 112, distance: 26.1
click at [841, 112] on input "range" at bounding box center [691, 112] width 967 height 54
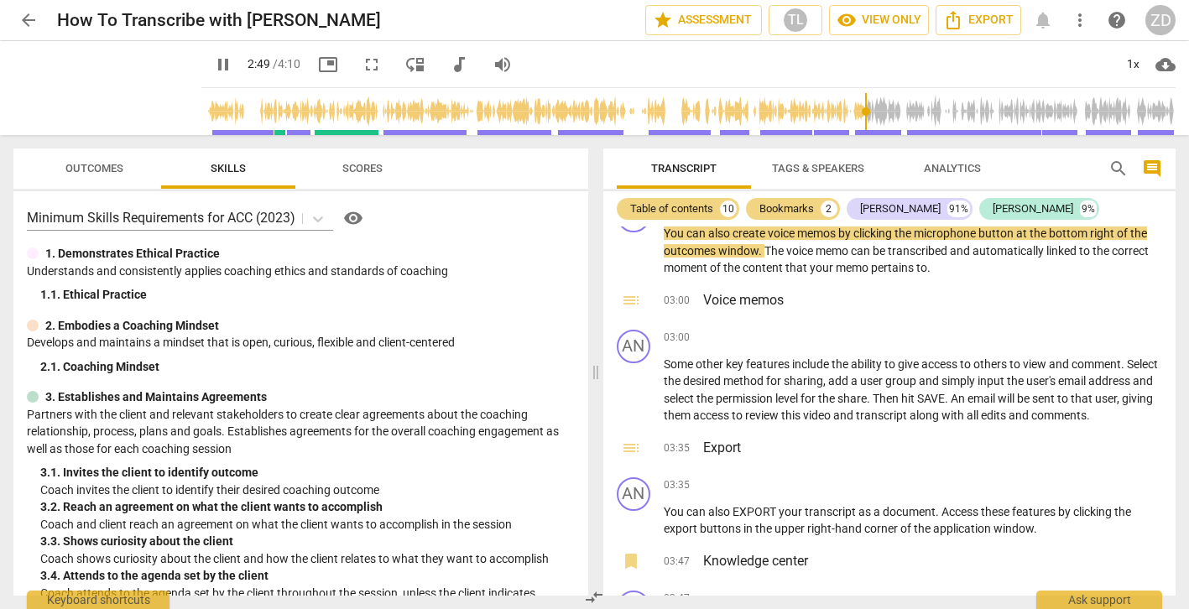
click at [899, 112] on input "range" at bounding box center [691, 112] width 967 height 54
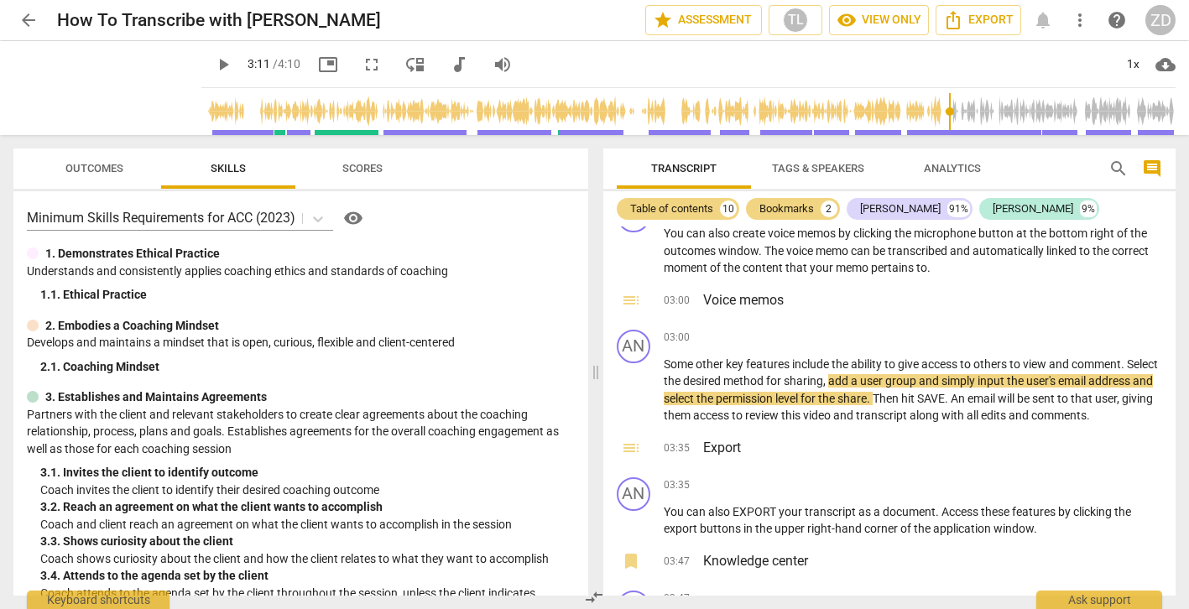
type input "192"
